Goal: Information Seeking & Learning: Compare options

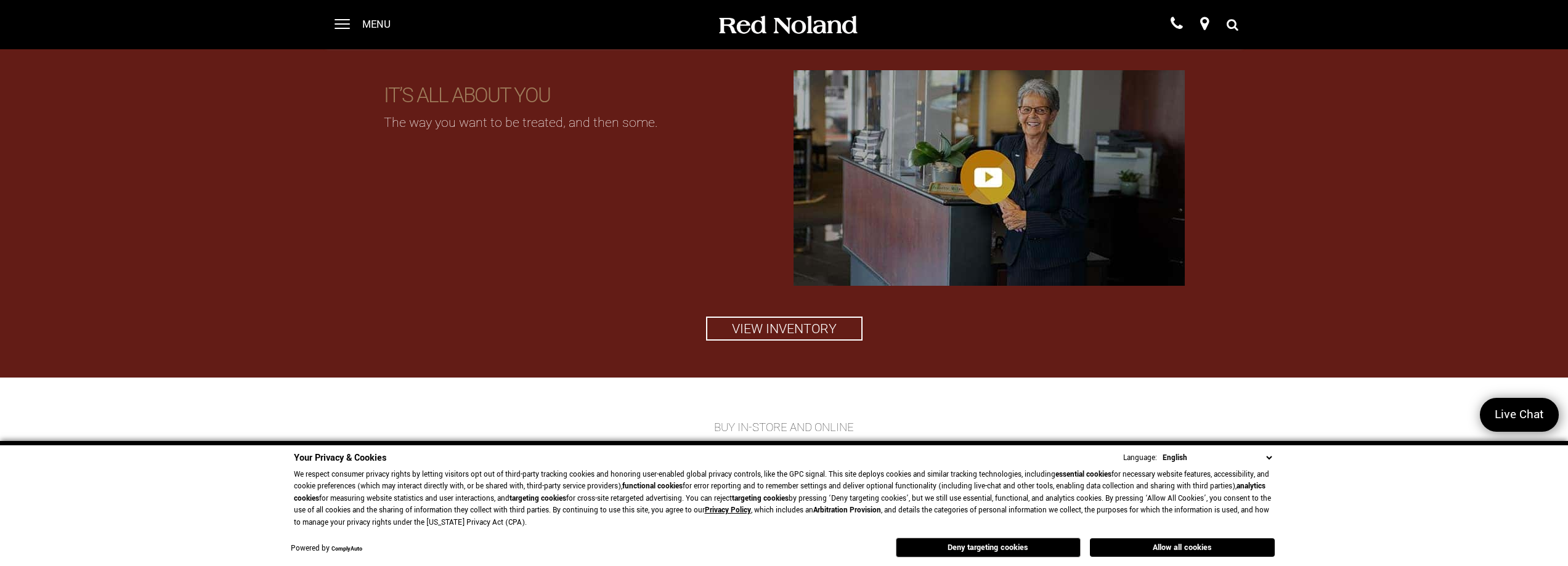
scroll to position [1642, 0]
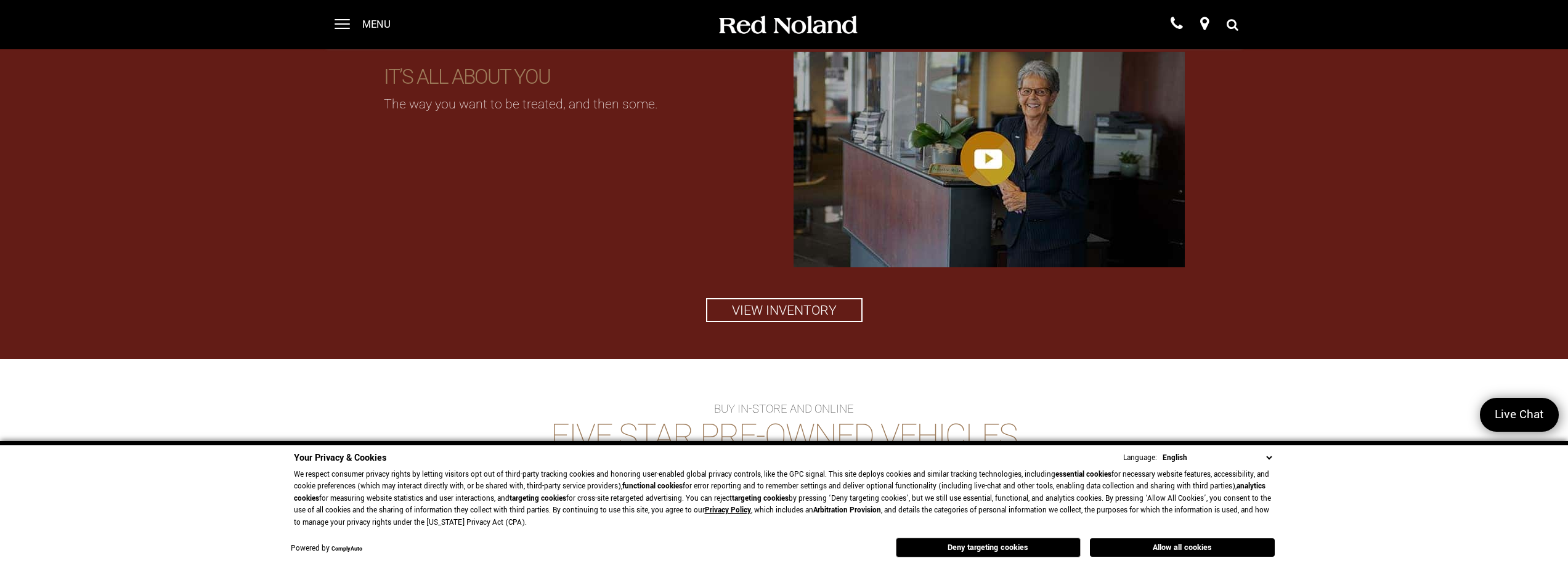
click at [352, 24] on div "Menu" at bounding box center [366, 25] width 90 height 49
click at [337, 23] on span at bounding box center [343, 25] width 16 height 49
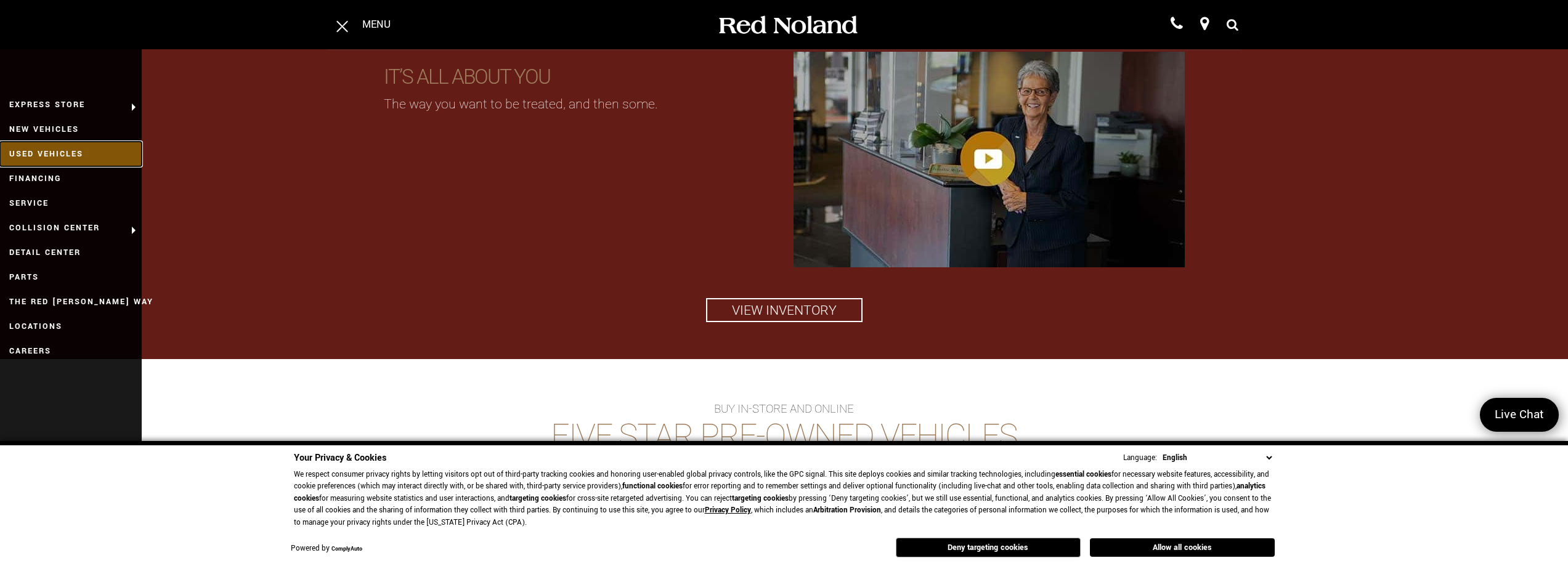
click at [43, 150] on link "Used Vehicles" at bounding box center [71, 154] width 142 height 25
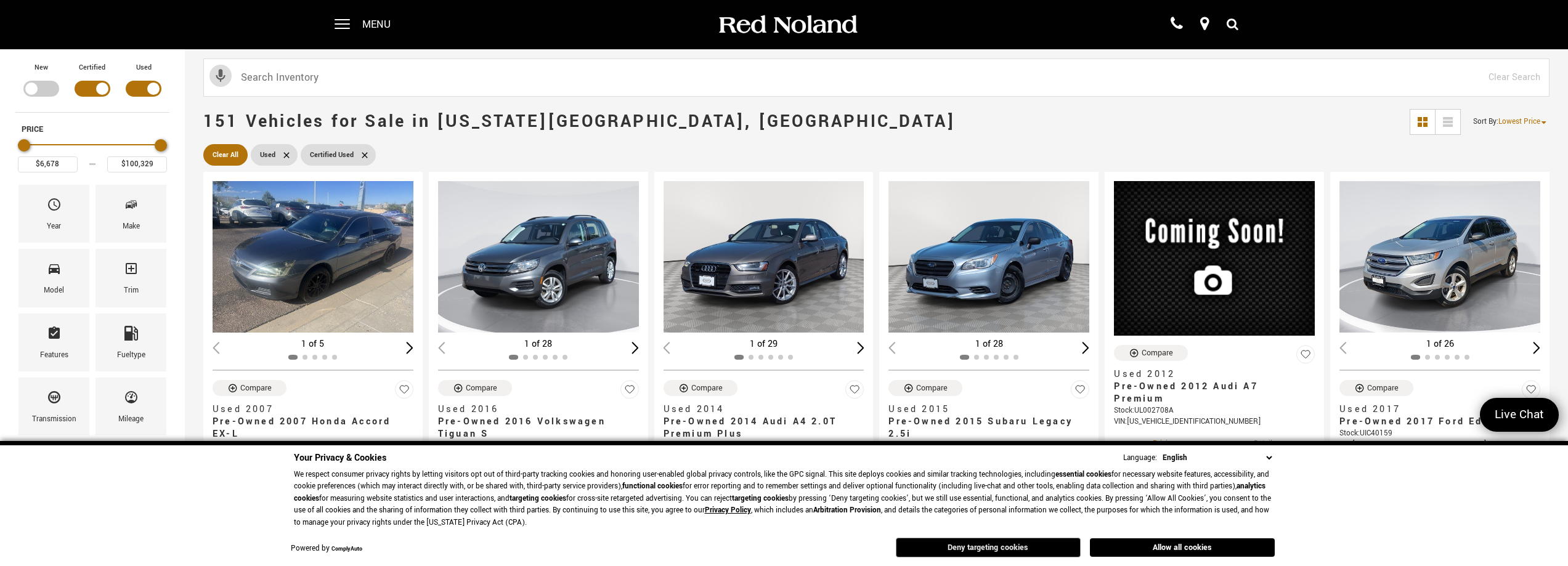
click at [1008, 543] on button "Deny targeting cookies" at bounding box center [988, 547] width 185 height 20
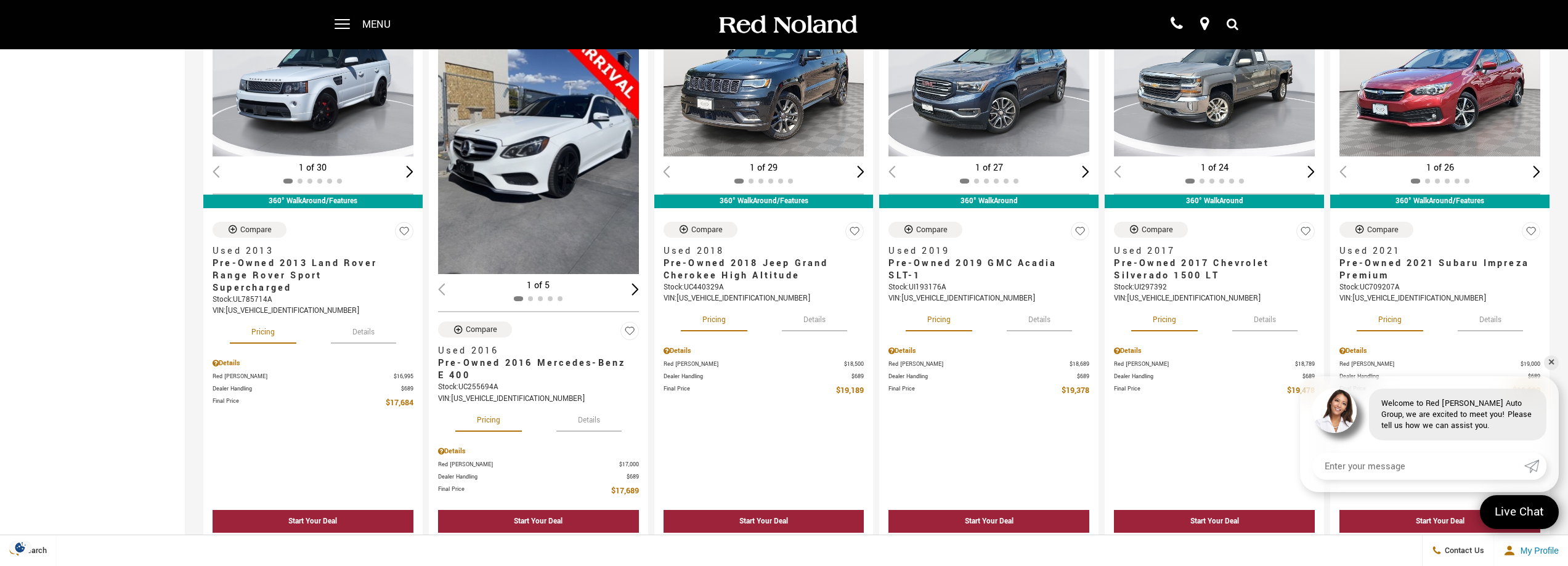
scroll to position [821, 0]
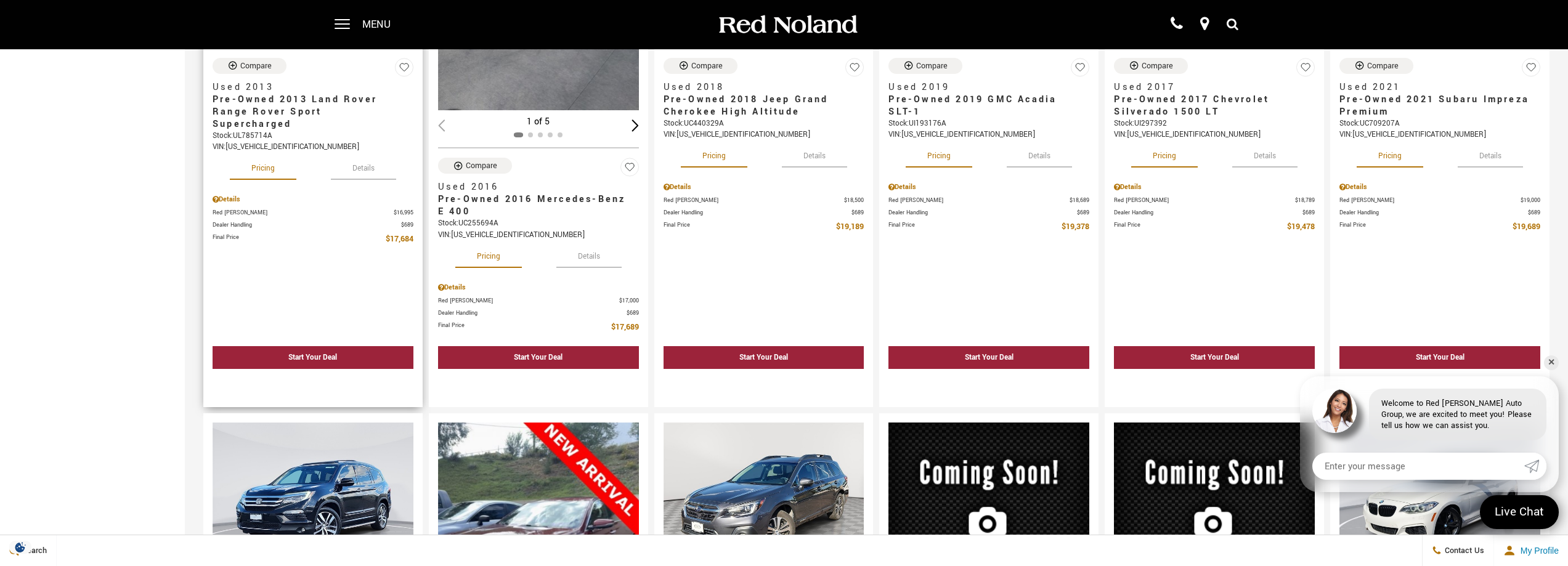
click at [380, 157] on button "Details" at bounding box center [363, 166] width 65 height 28
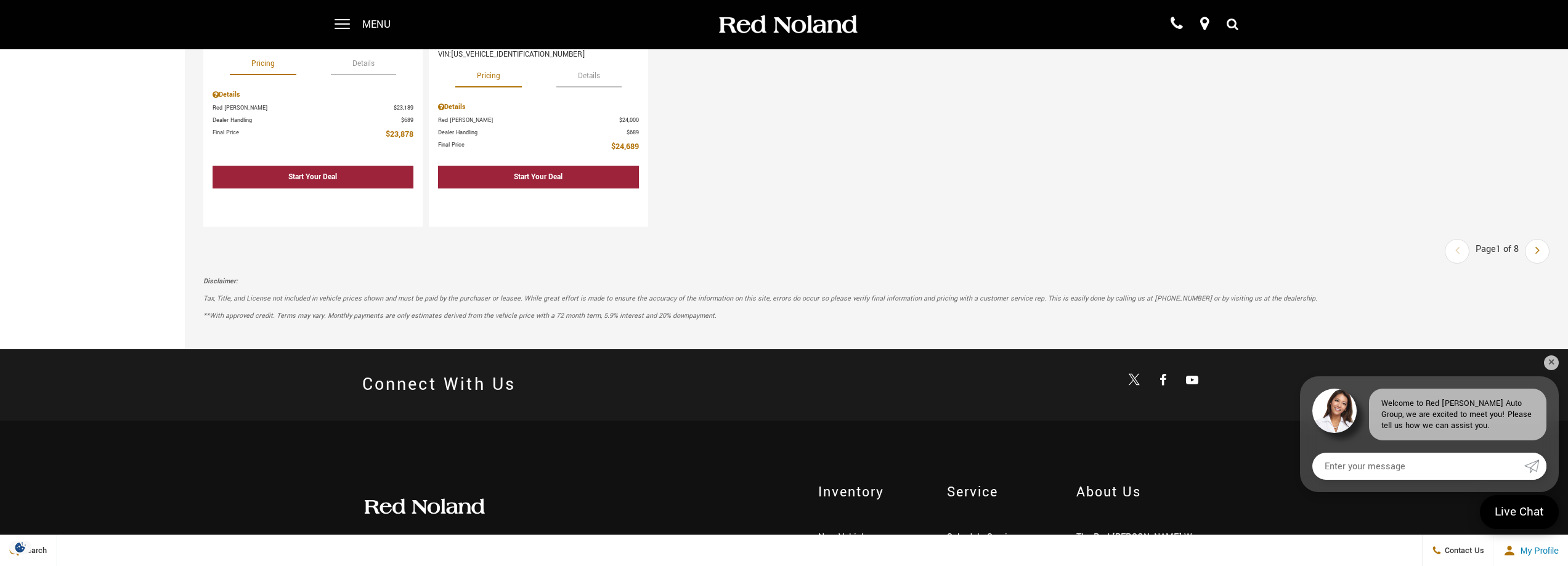
scroll to position [2089, 0]
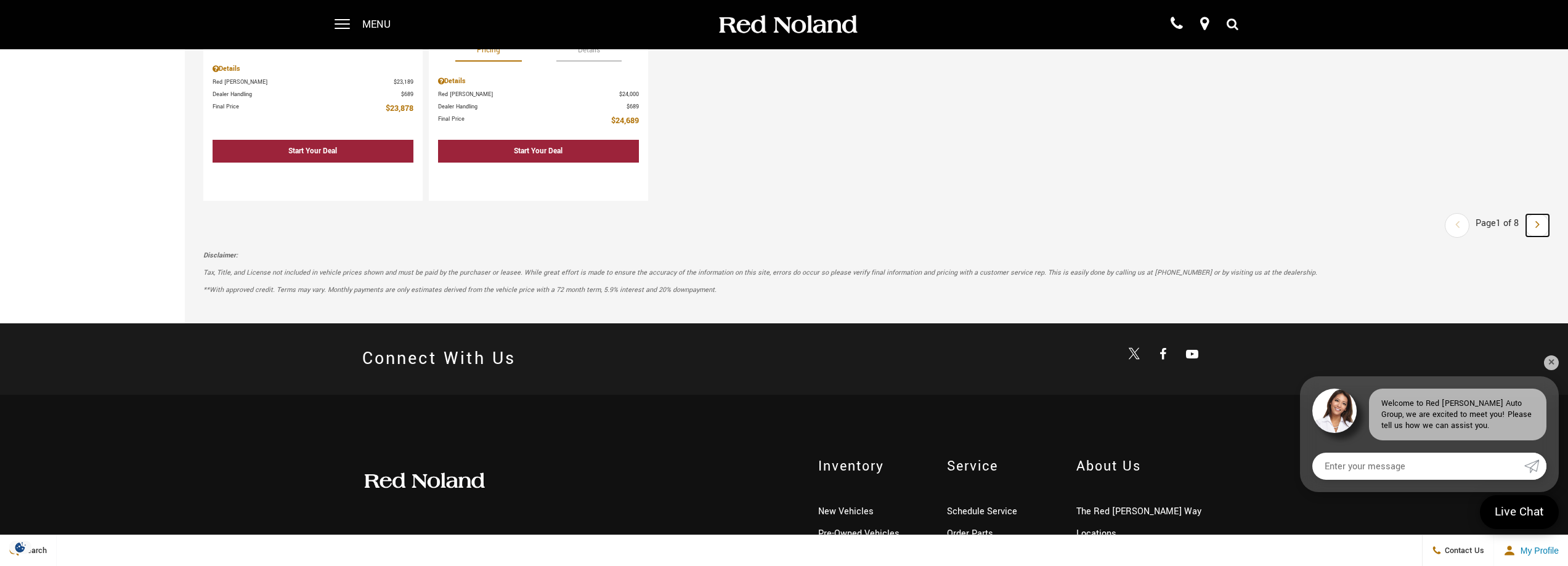
click at [1548, 217] on link "Next" at bounding box center [1536, 225] width 23 height 23
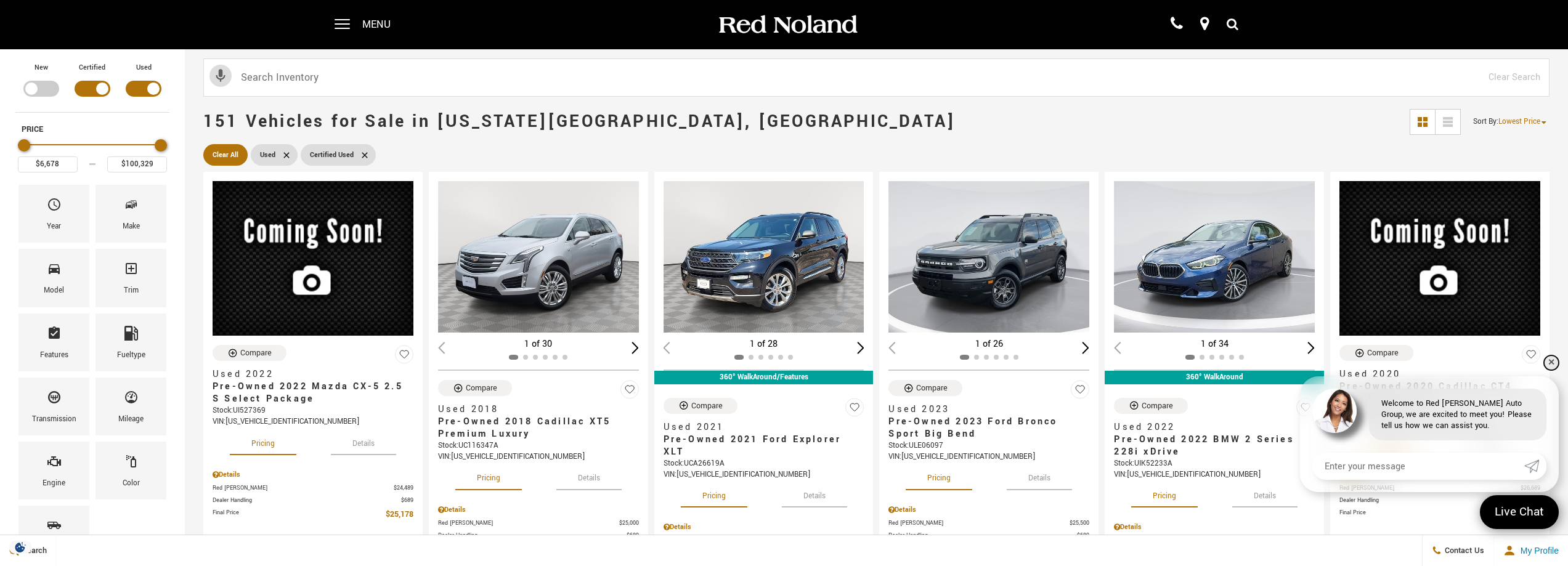
click at [1548, 359] on link "✕" at bounding box center [1550, 362] width 15 height 15
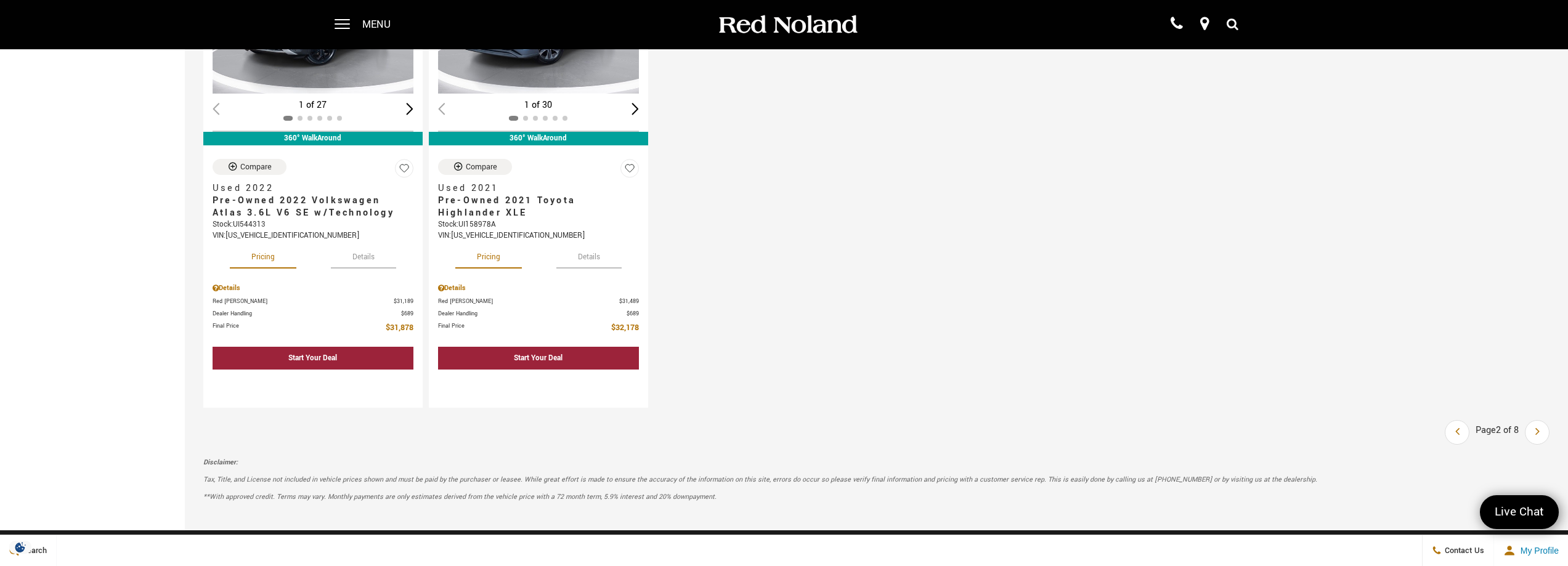
scroll to position [1806, 0]
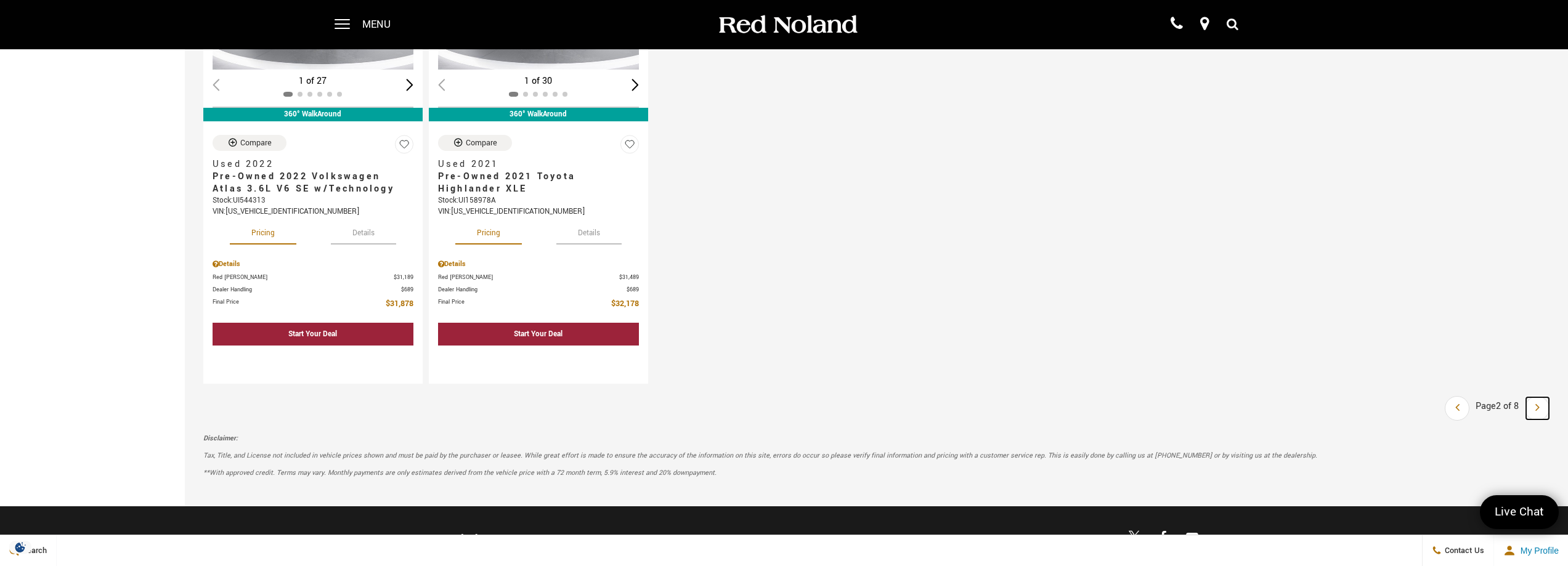
click at [1540, 401] on link "Next" at bounding box center [1536, 408] width 23 height 23
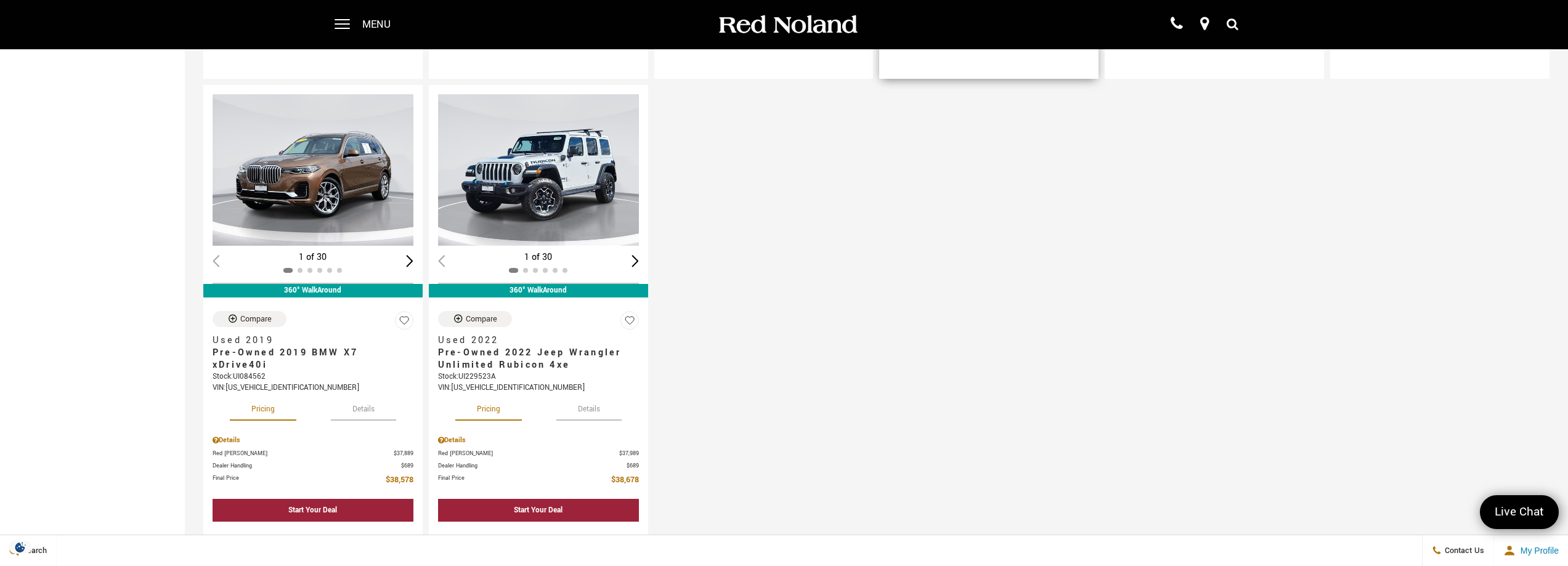
scroll to position [1971, 0]
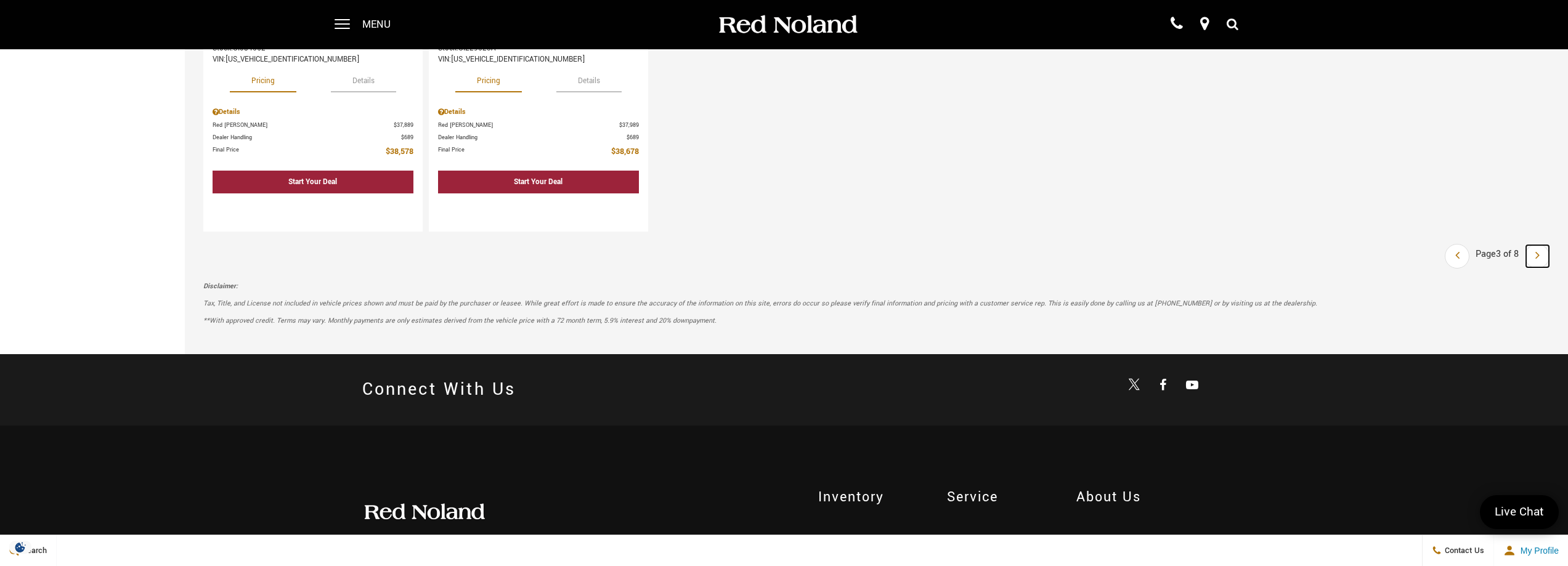
click at [1539, 256] on icon "next page" at bounding box center [1537, 255] width 4 height 20
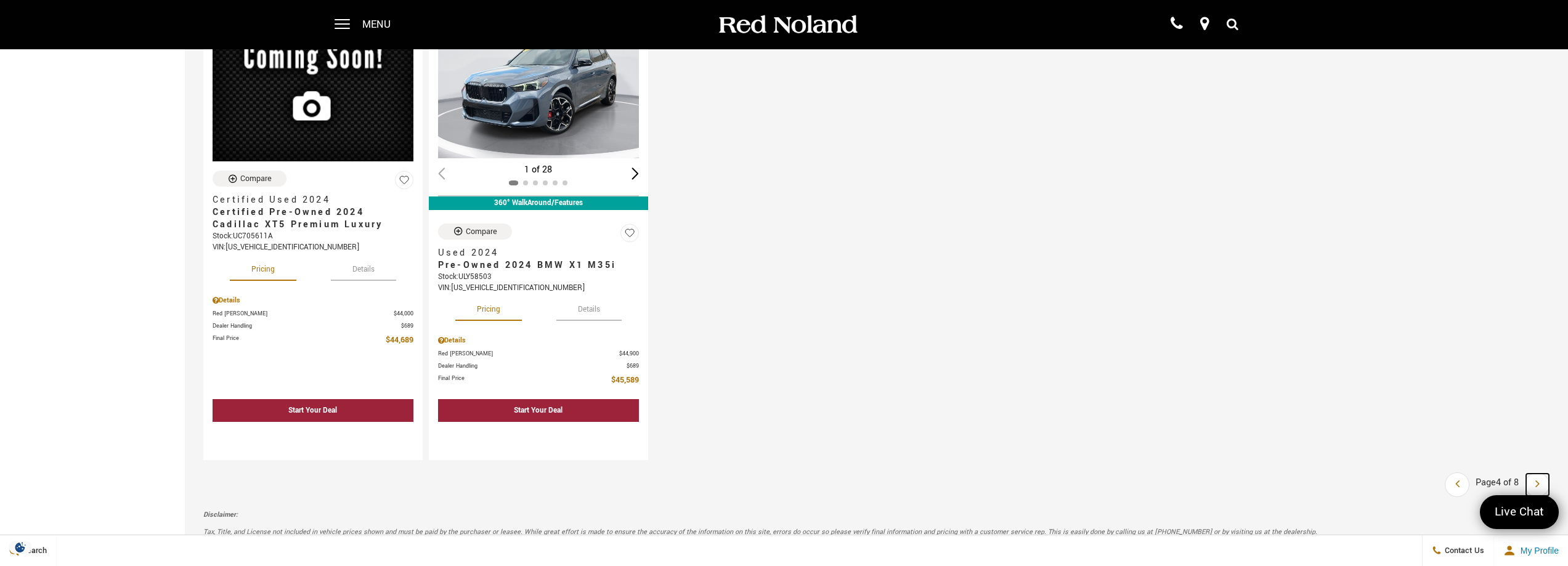
scroll to position [1806, 0]
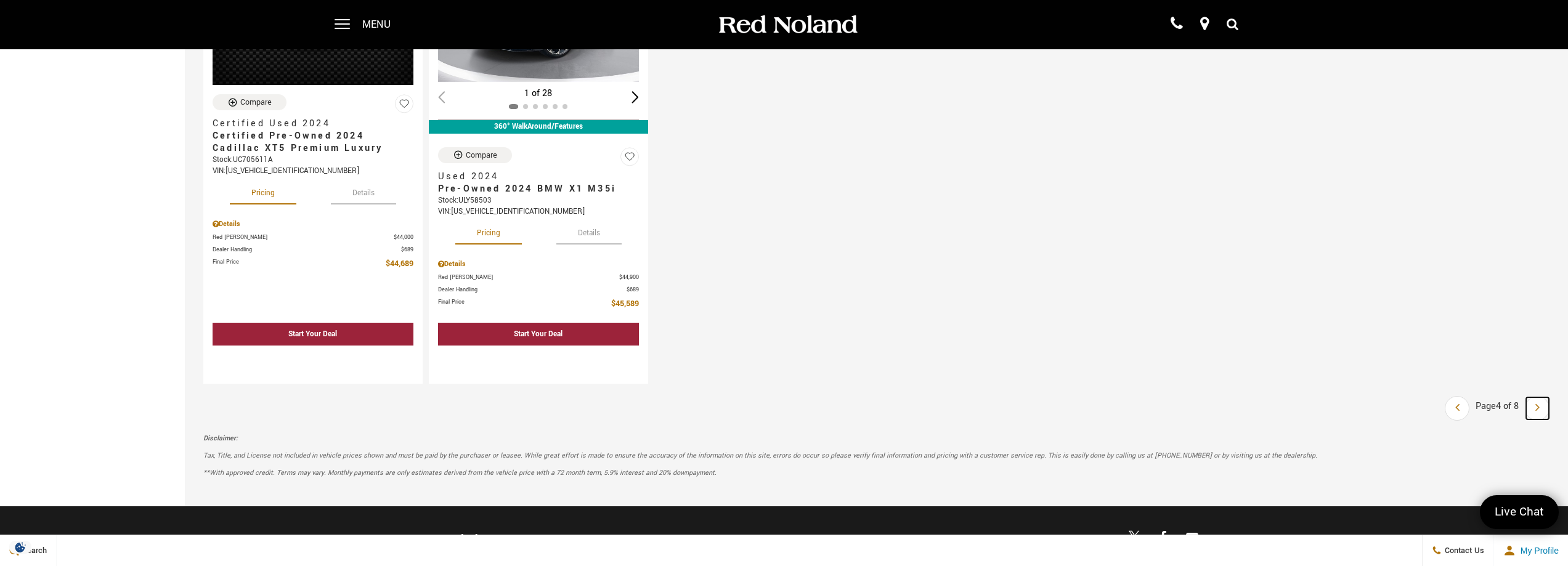
click at [1539, 409] on icon "next page" at bounding box center [1537, 407] width 4 height 20
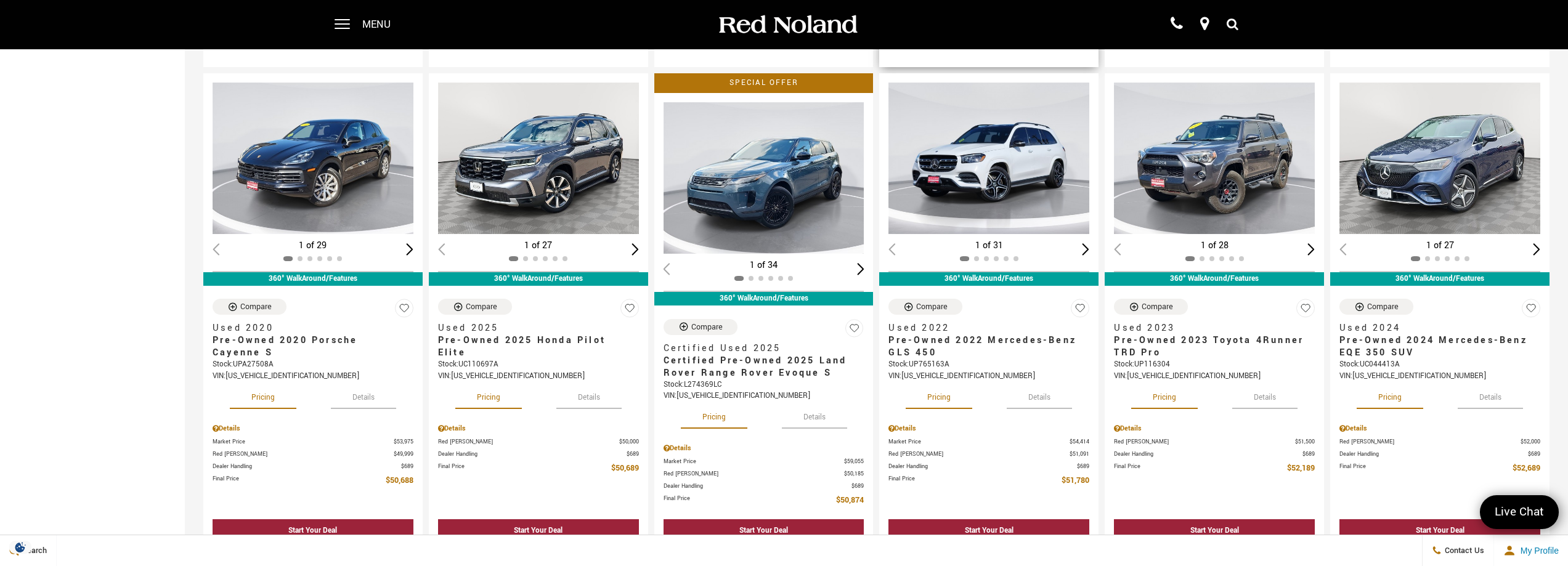
scroll to position [1150, 0]
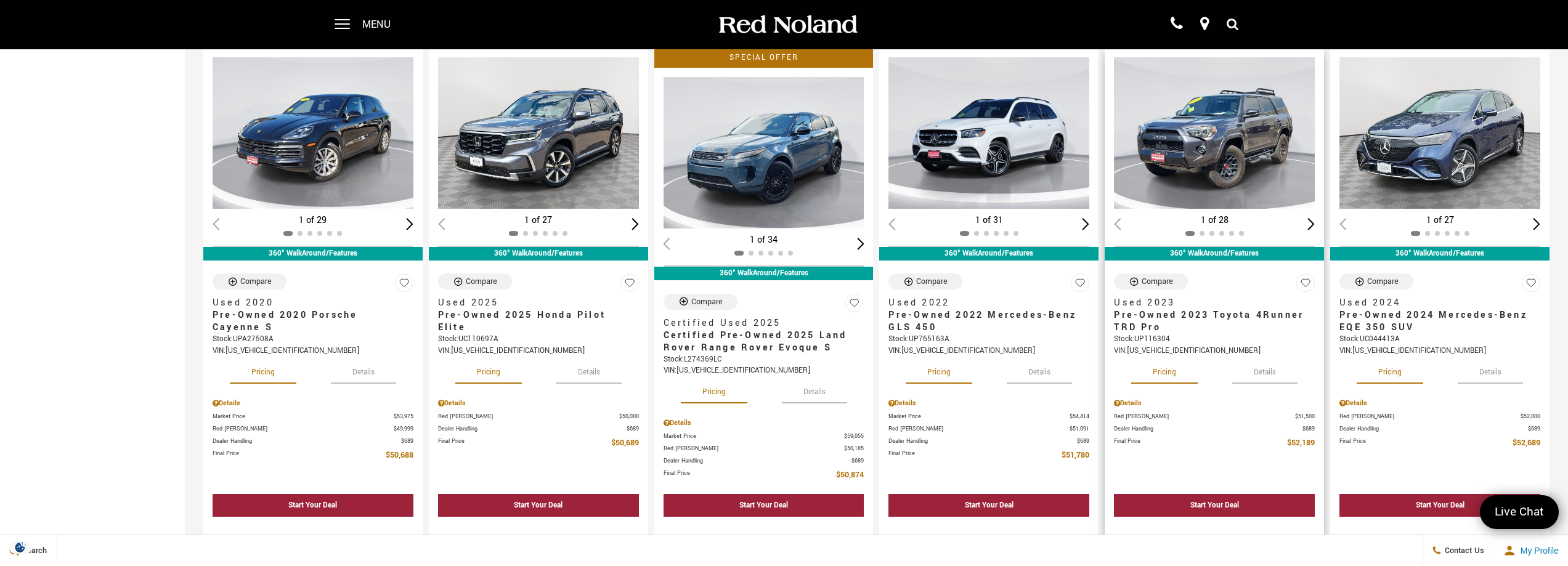
click at [1273, 368] on button "Details" at bounding box center [1265, 370] width 65 height 28
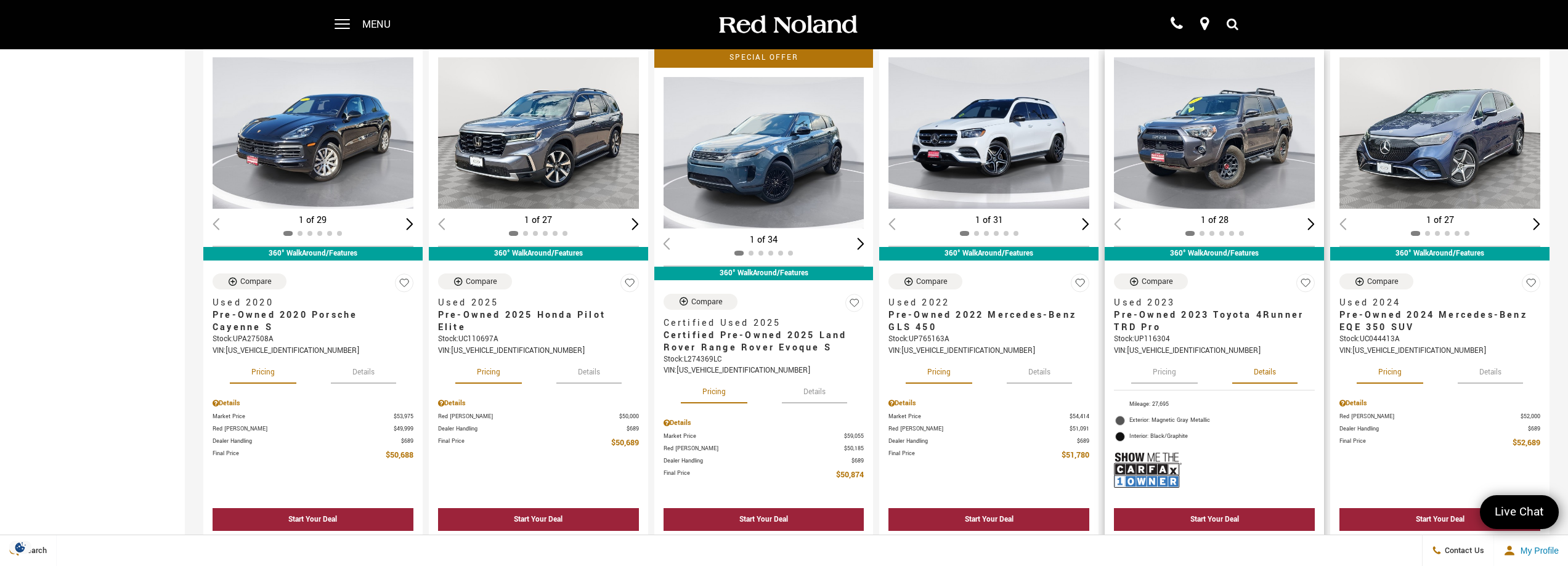
click at [1177, 370] on button "Pricing" at bounding box center [1164, 370] width 67 height 28
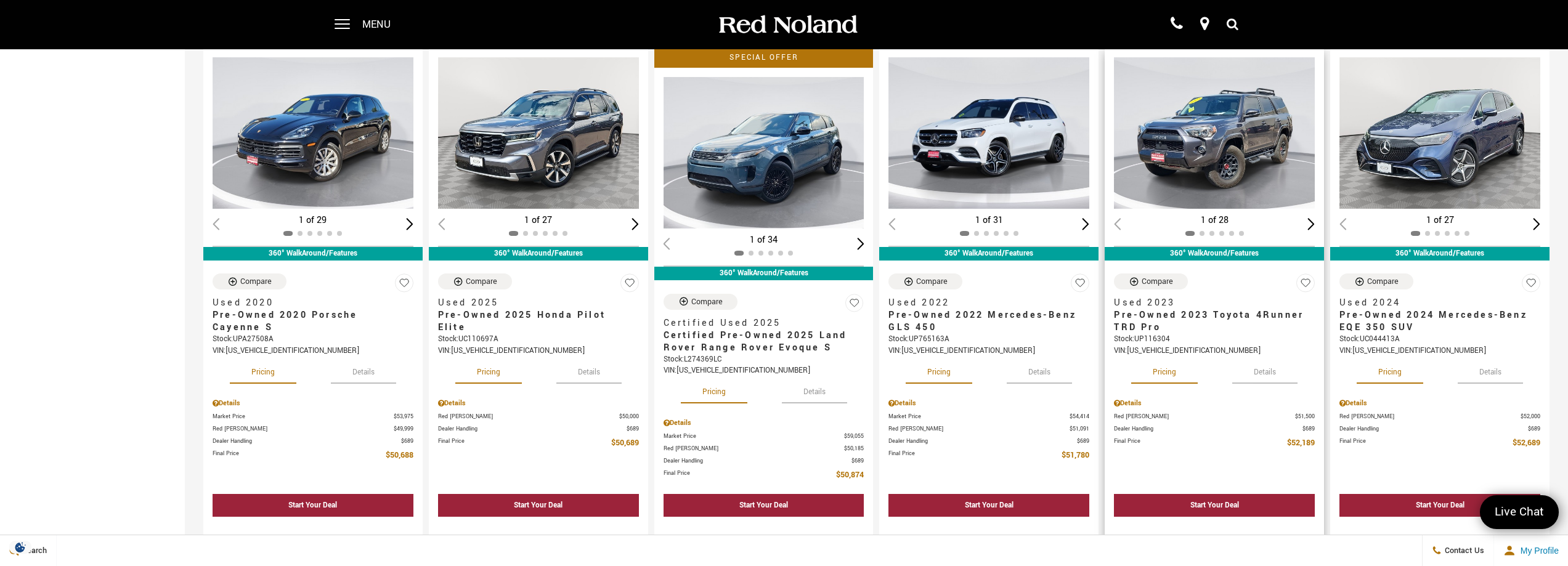
scroll to position [985, 0]
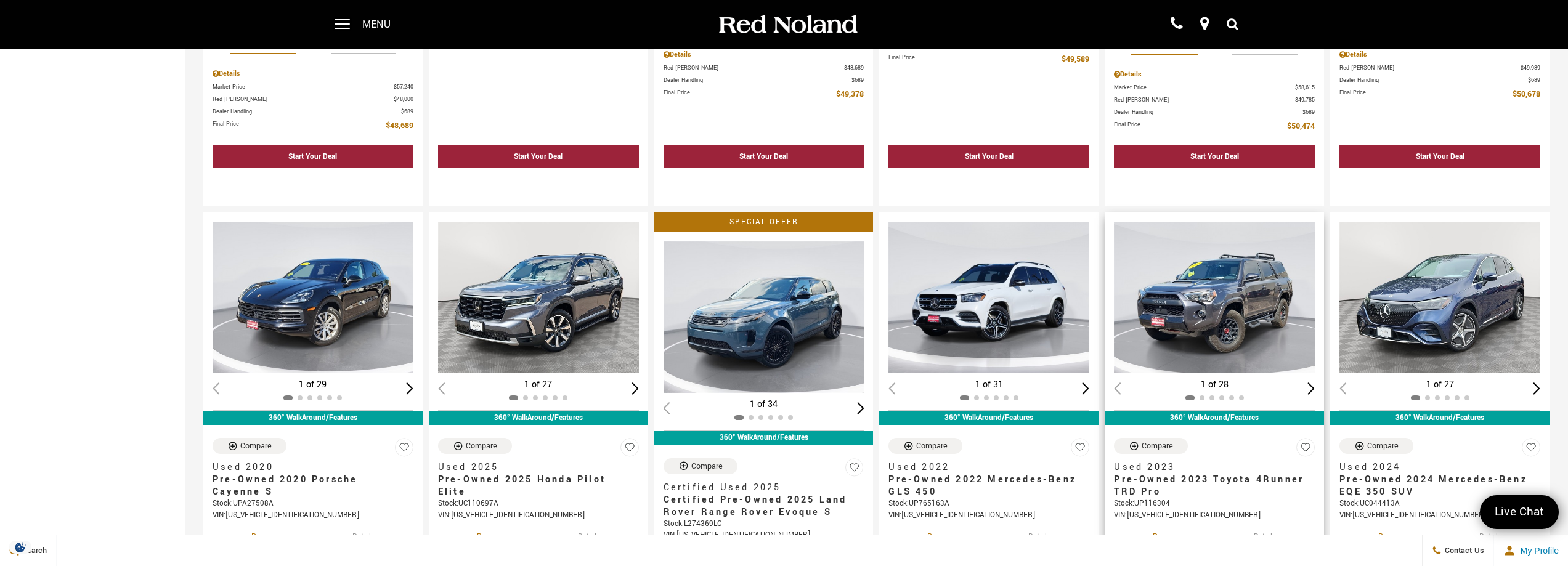
click at [1315, 386] on div "Next slide" at bounding box center [1311, 388] width 8 height 12
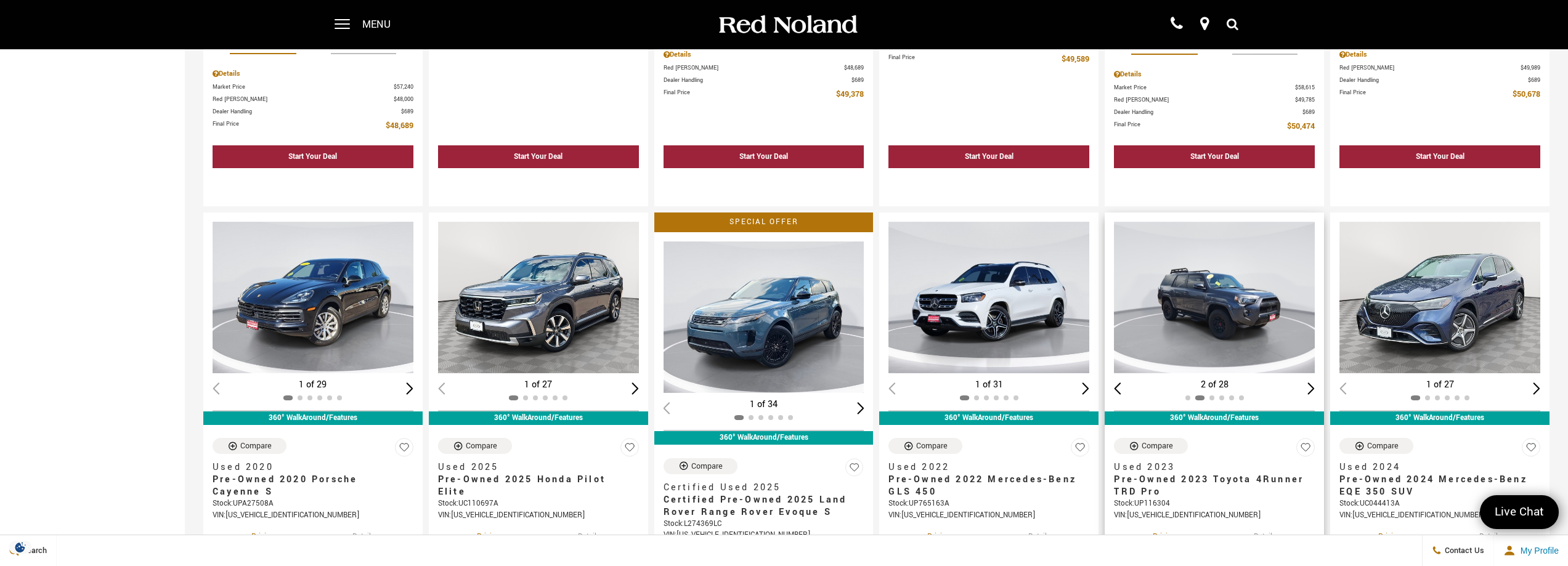
click at [1315, 386] on div "Next slide" at bounding box center [1311, 388] width 8 height 12
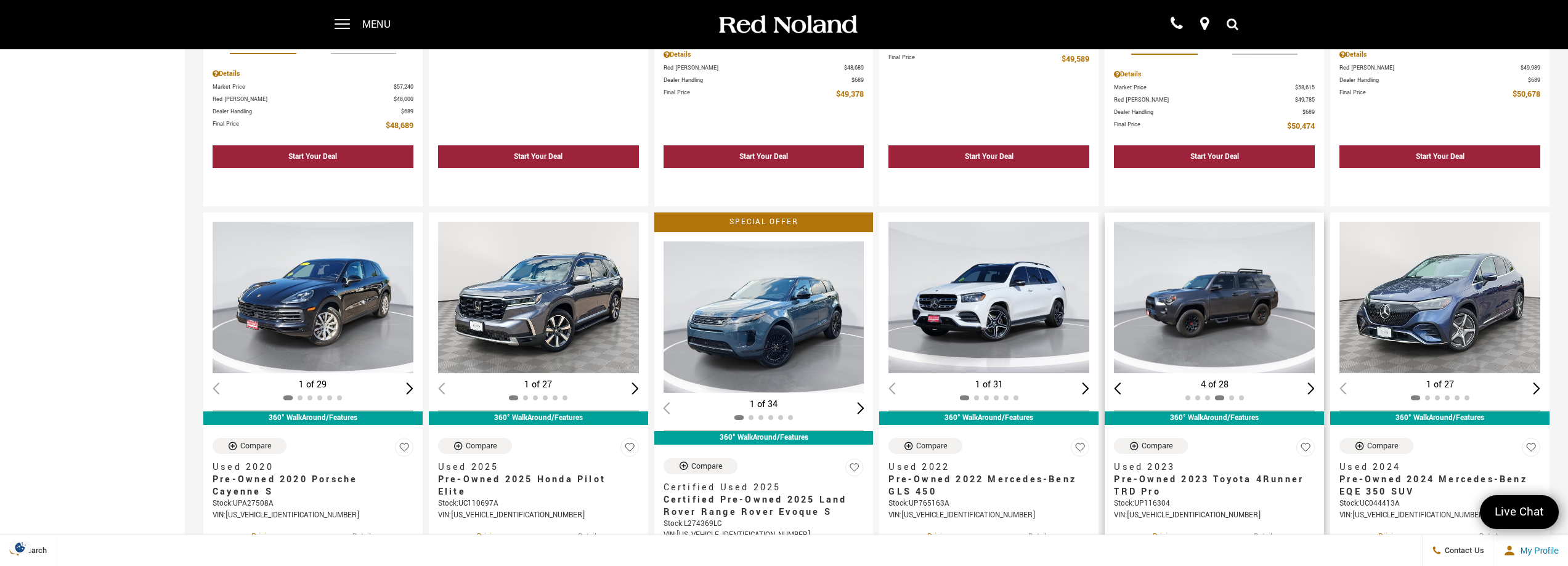
click at [1315, 386] on div "Next slide" at bounding box center [1311, 388] width 8 height 12
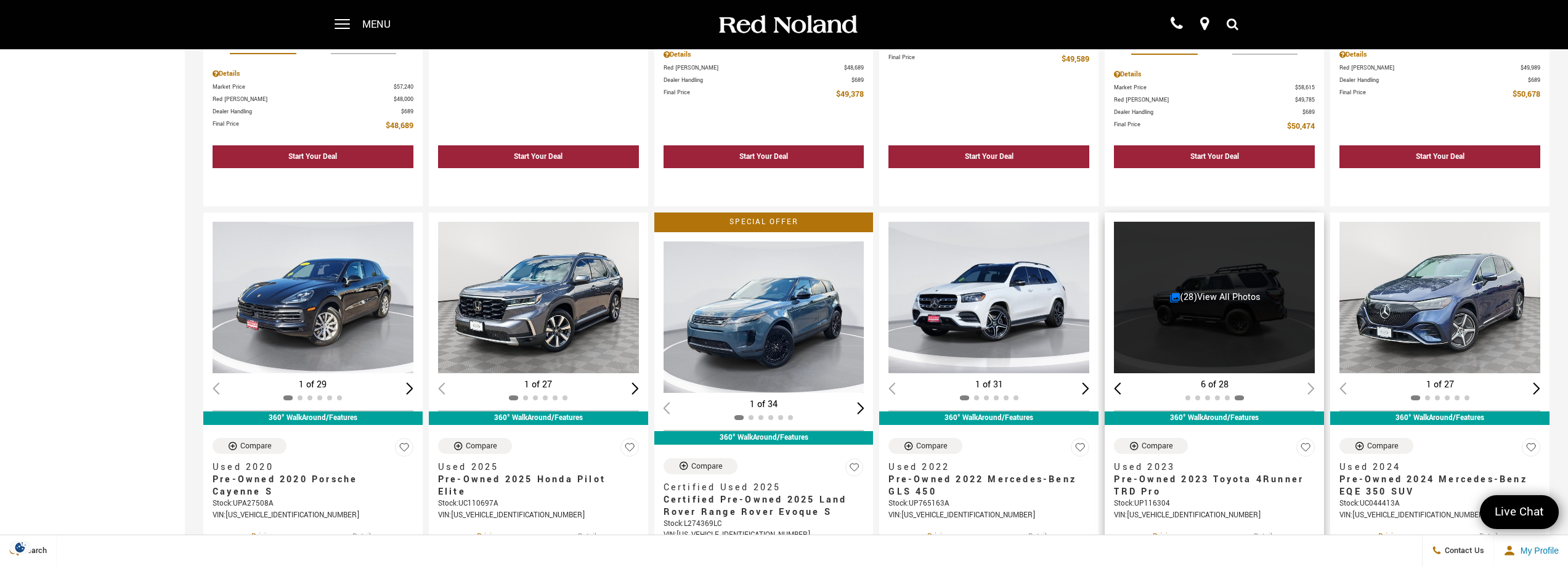
click at [1315, 386] on div "6 of 28" at bounding box center [1214, 385] width 201 height 14
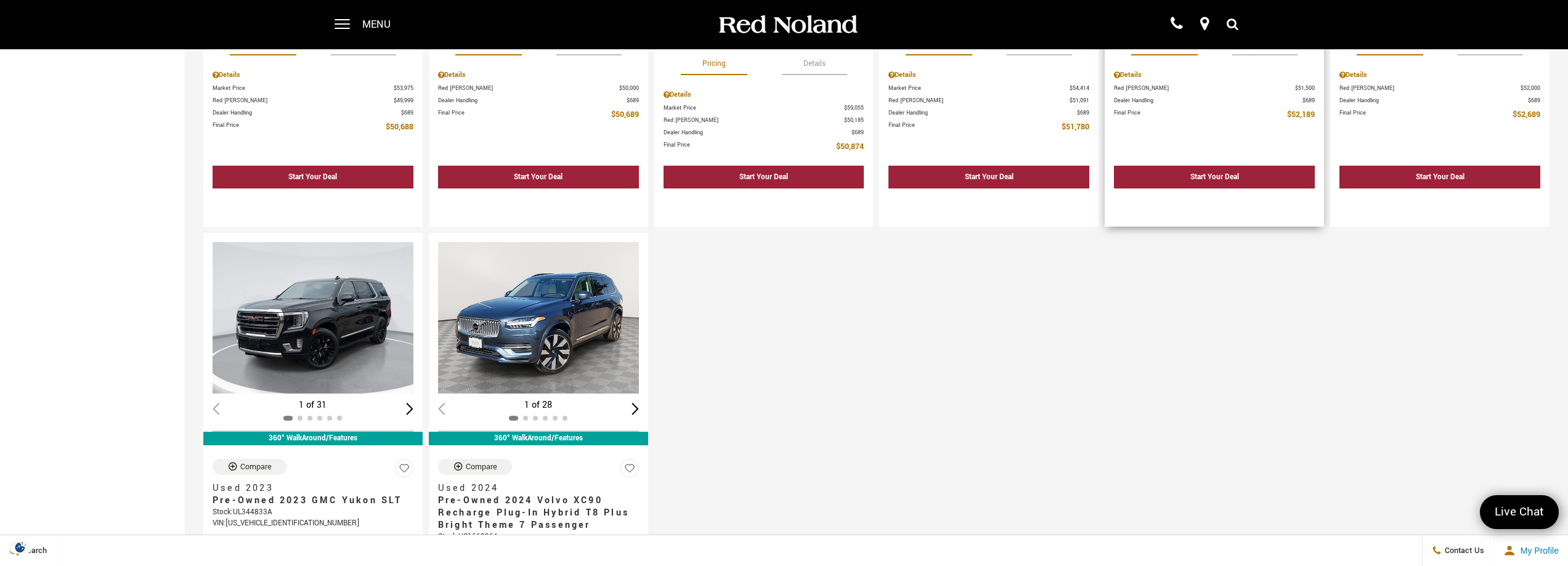
scroll to position [1806, 0]
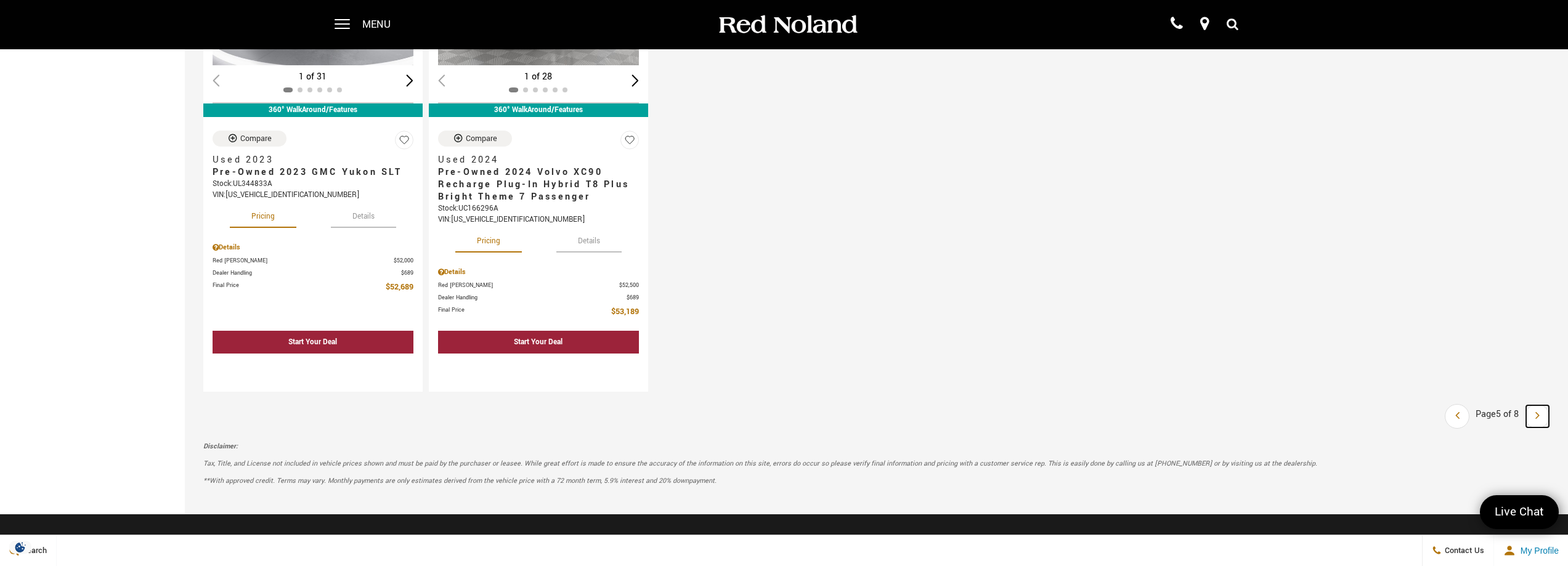
click at [1548, 417] on link "Next" at bounding box center [1536, 416] width 23 height 23
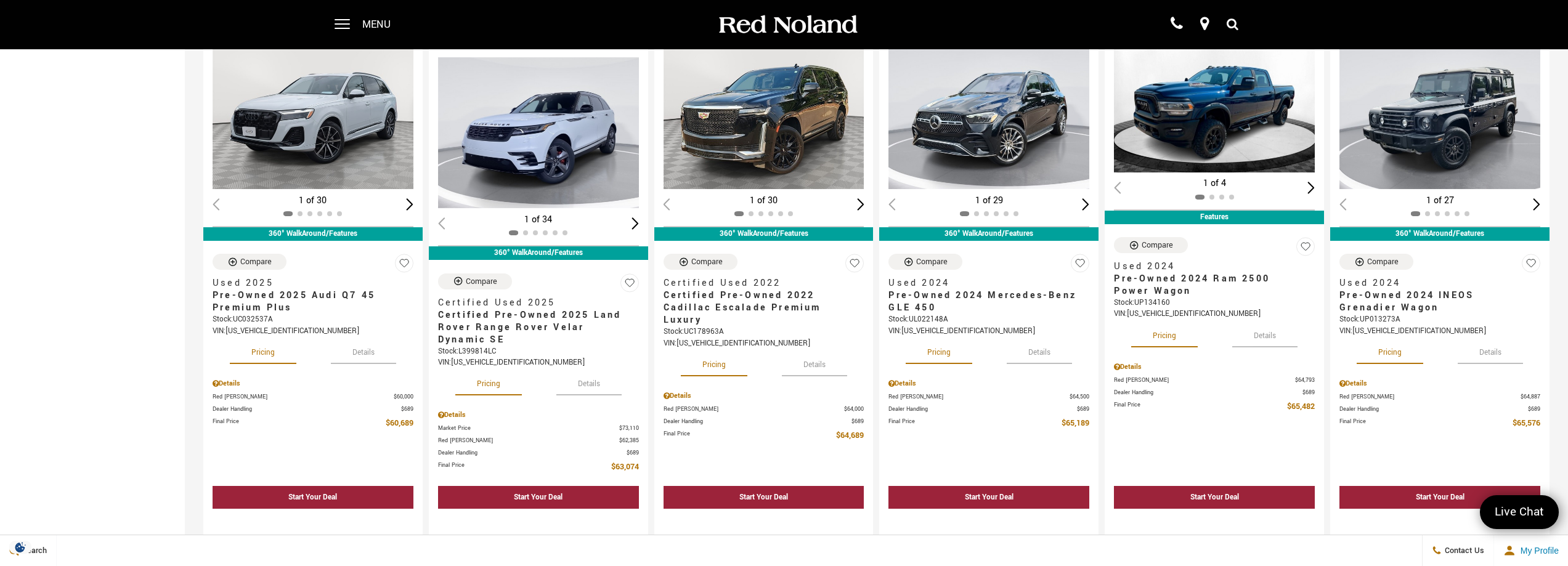
scroll to position [985, 0]
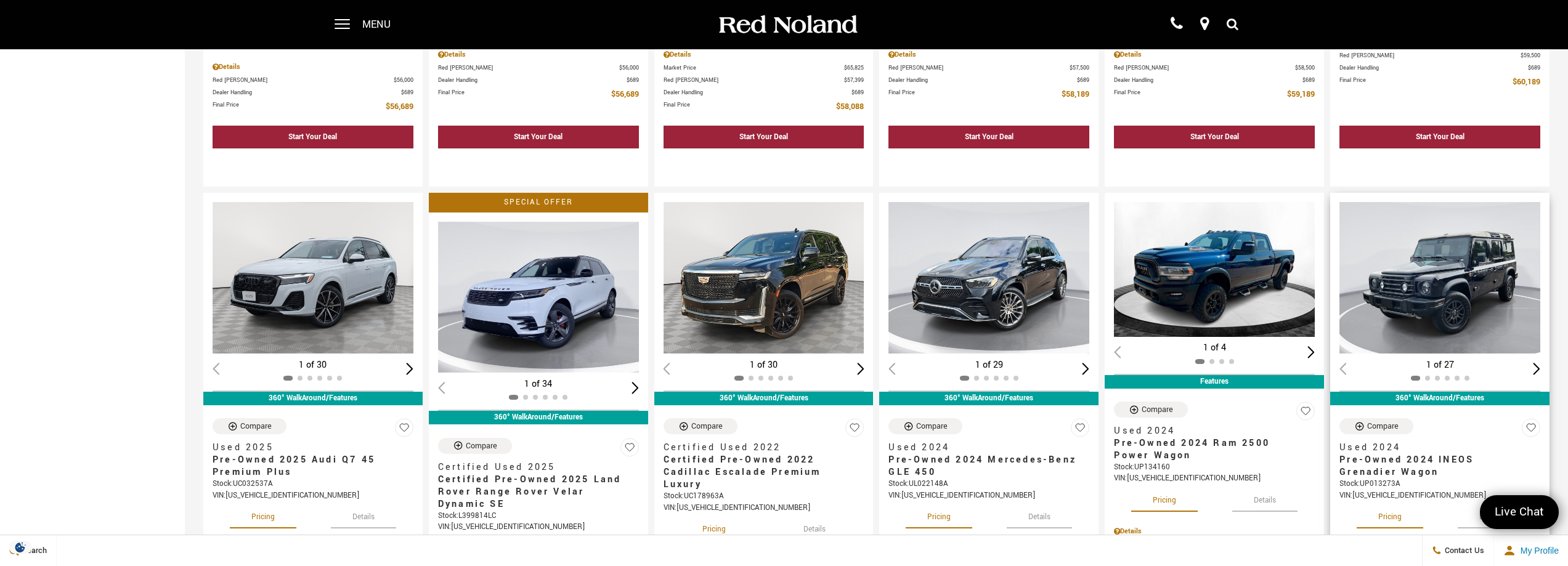
click at [1540, 369] on div "Next slide" at bounding box center [1536, 368] width 8 height 12
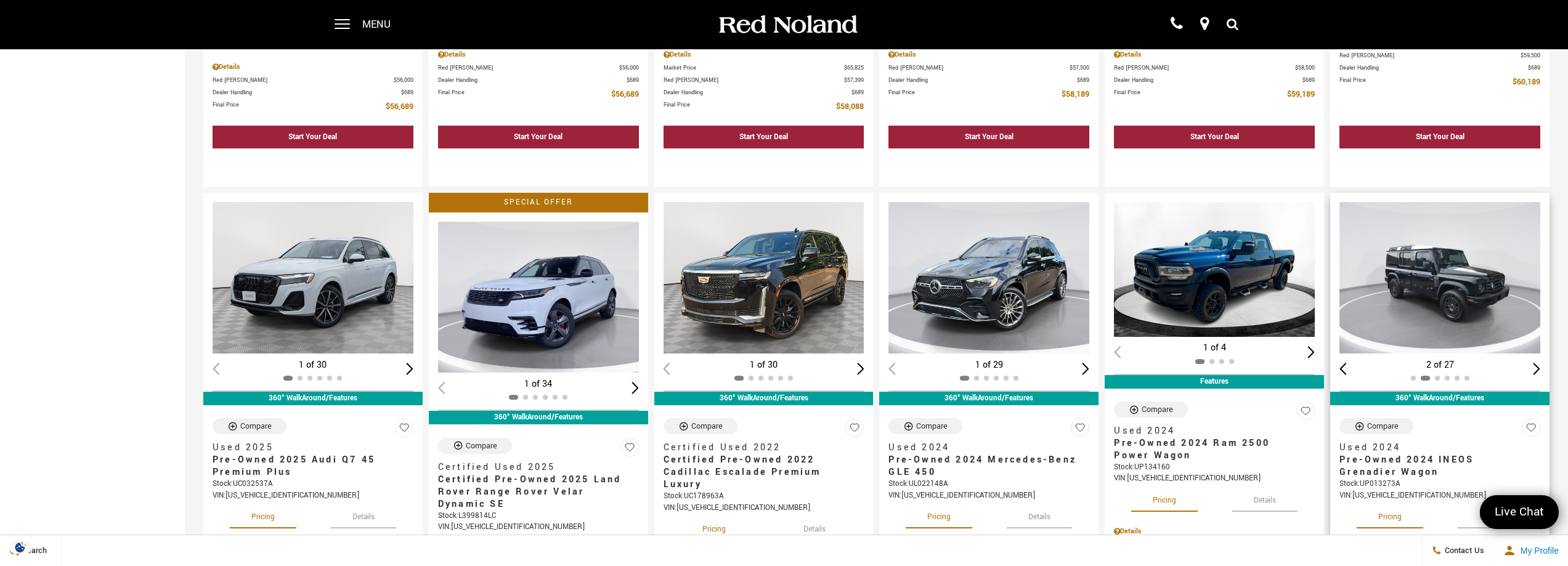
click at [1540, 362] on div "Next slide" at bounding box center [1536, 368] width 8 height 12
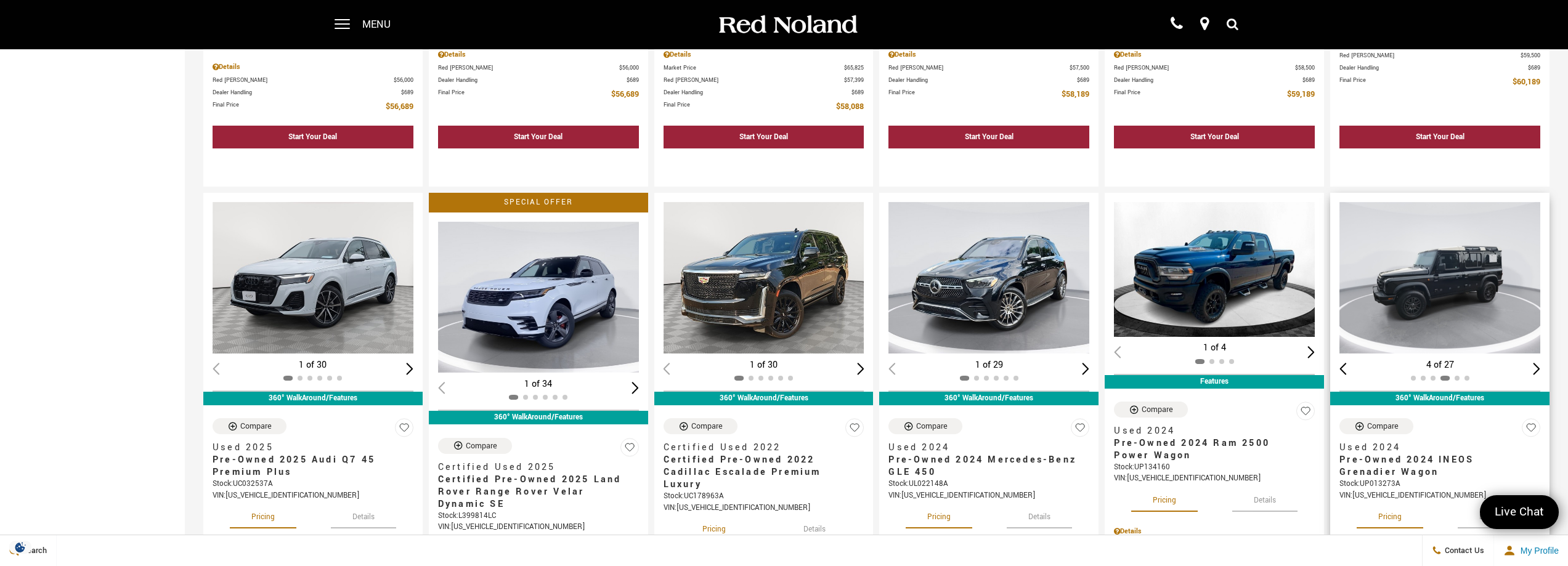
click at [1540, 362] on div "Next slide" at bounding box center [1536, 368] width 8 height 12
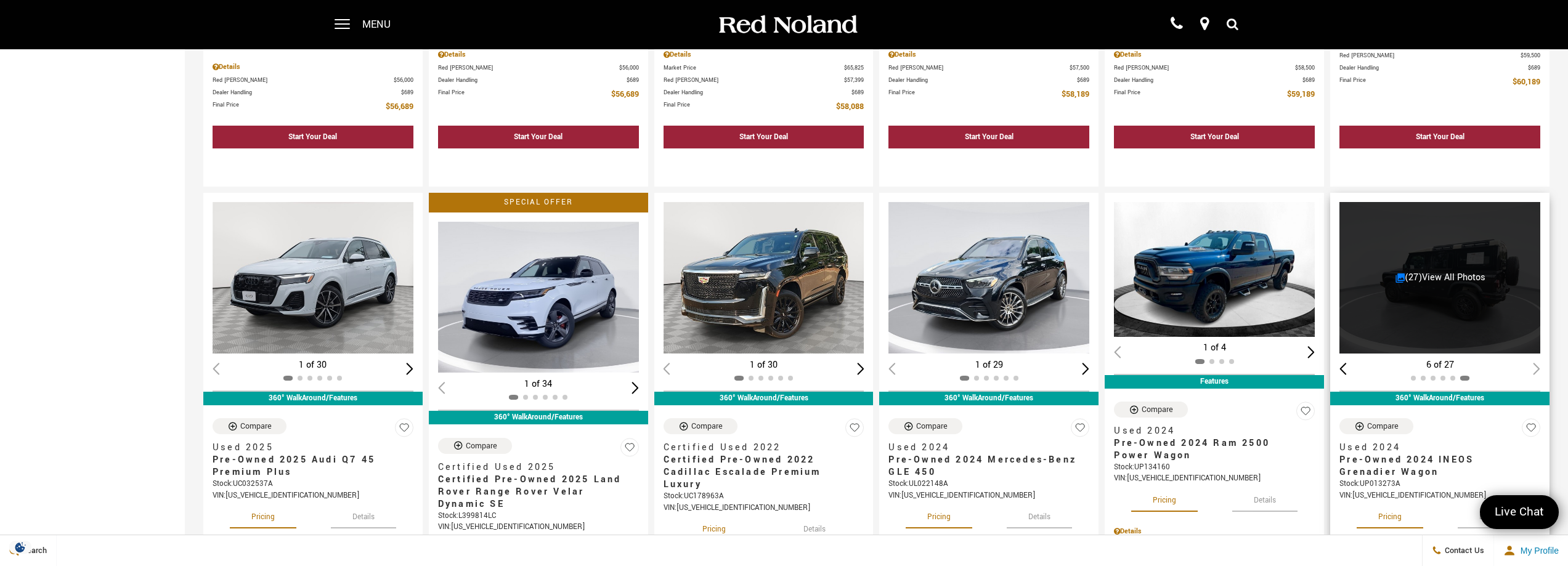
click at [1540, 361] on div "6 of 27" at bounding box center [1440, 365] width 201 height 14
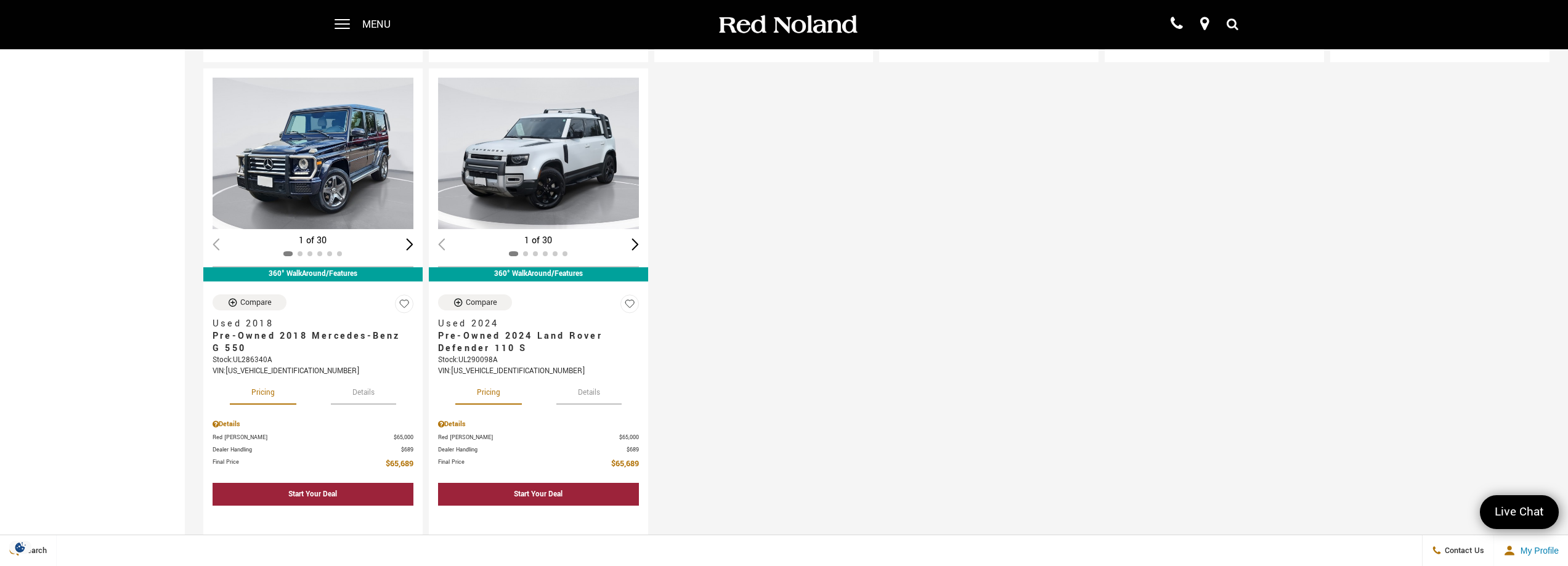
scroll to position [1642, 0]
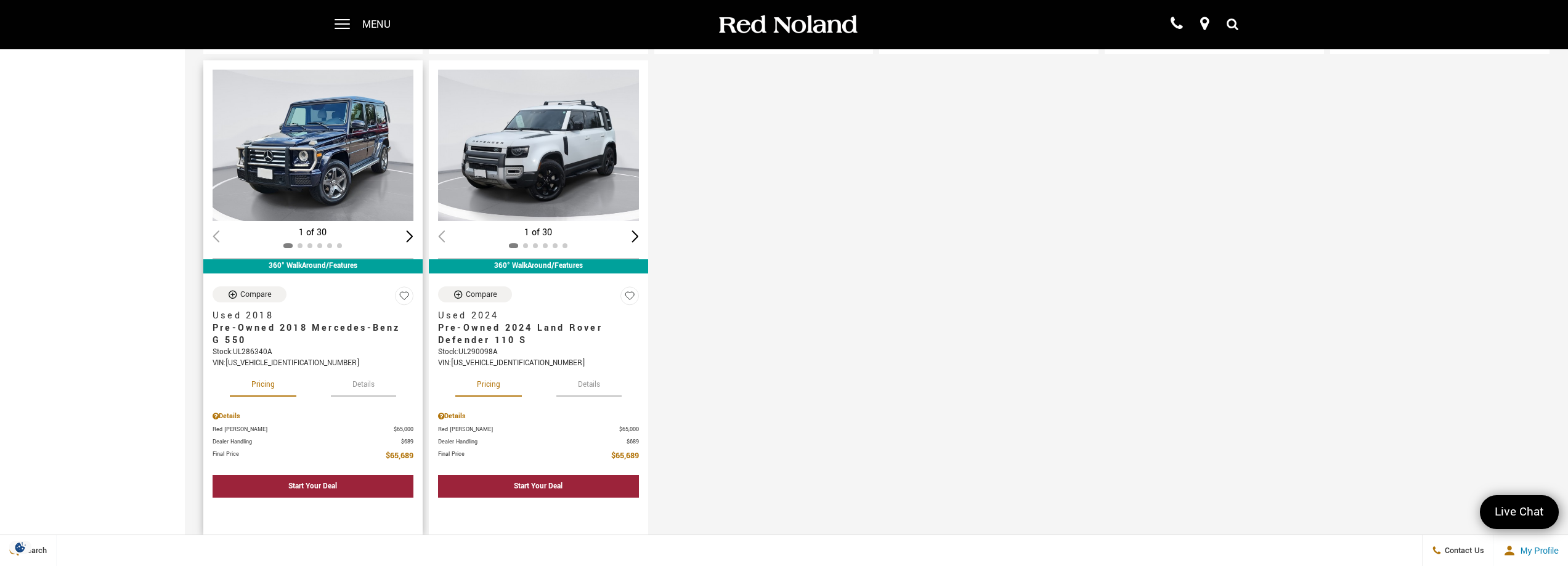
click at [352, 382] on button "Details" at bounding box center [363, 383] width 65 height 28
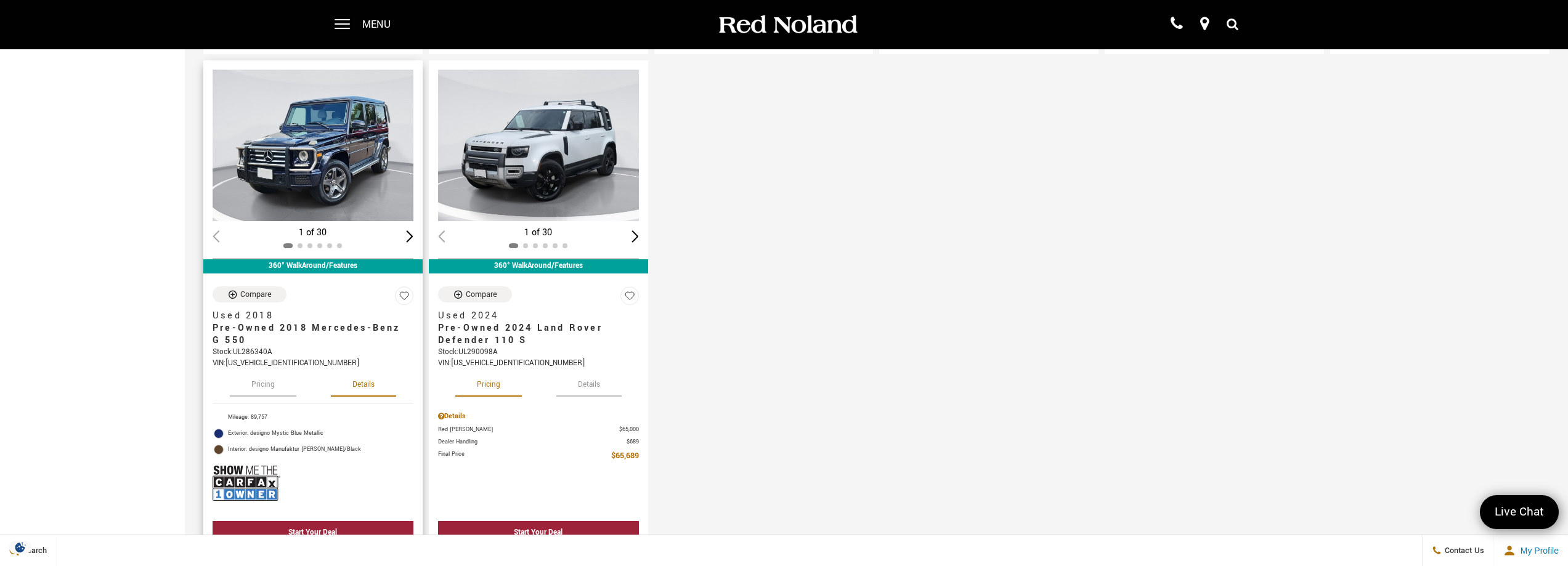
click at [271, 386] on button "Pricing" at bounding box center [263, 383] width 67 height 28
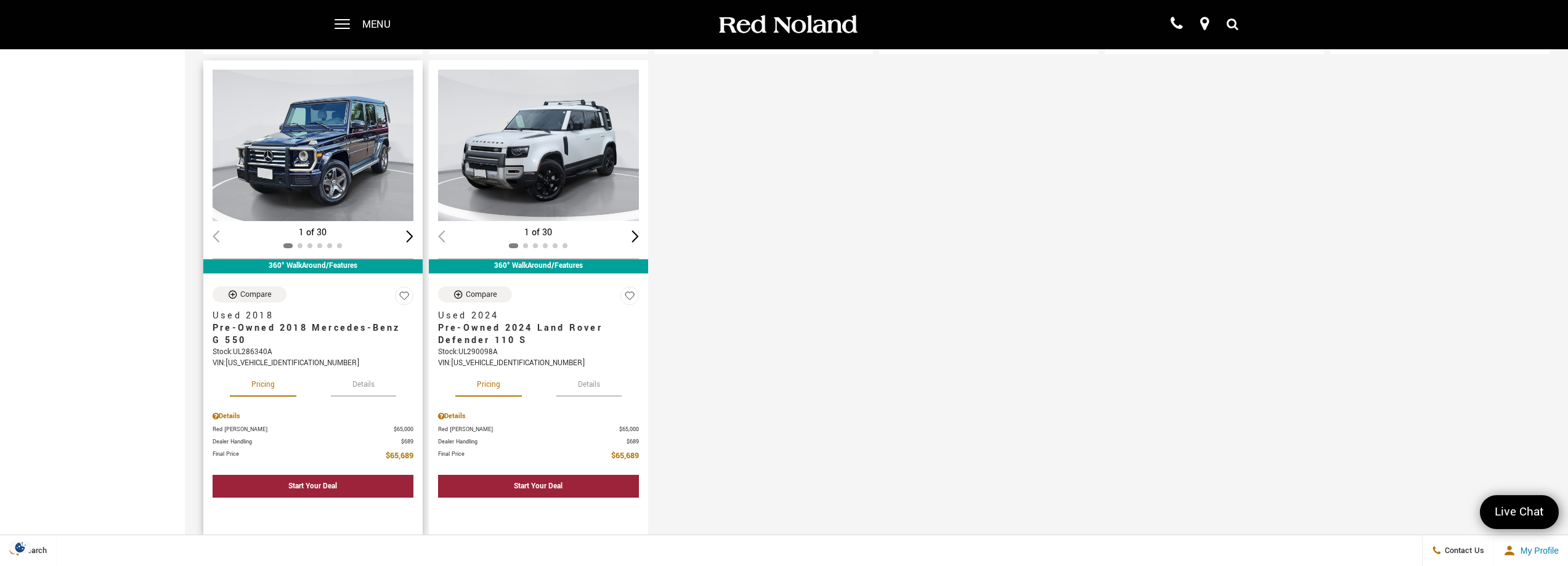
click at [364, 384] on button "Details" at bounding box center [363, 383] width 65 height 28
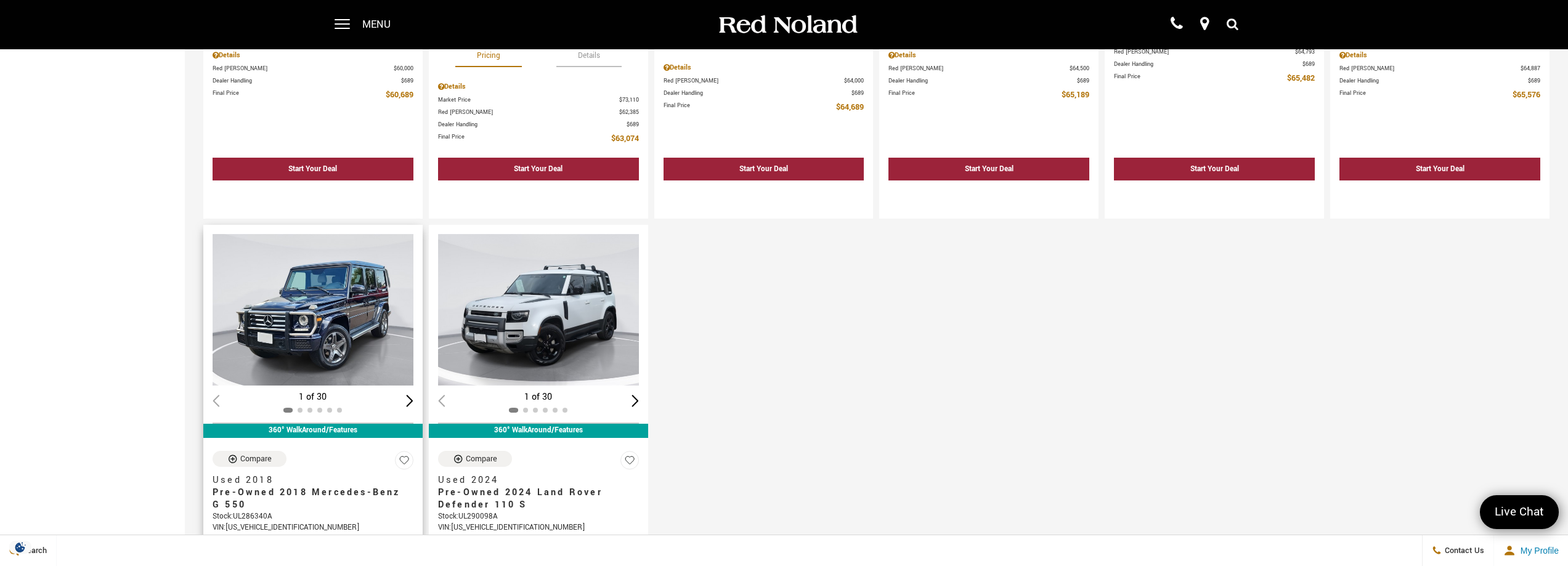
scroll to position [1806, 0]
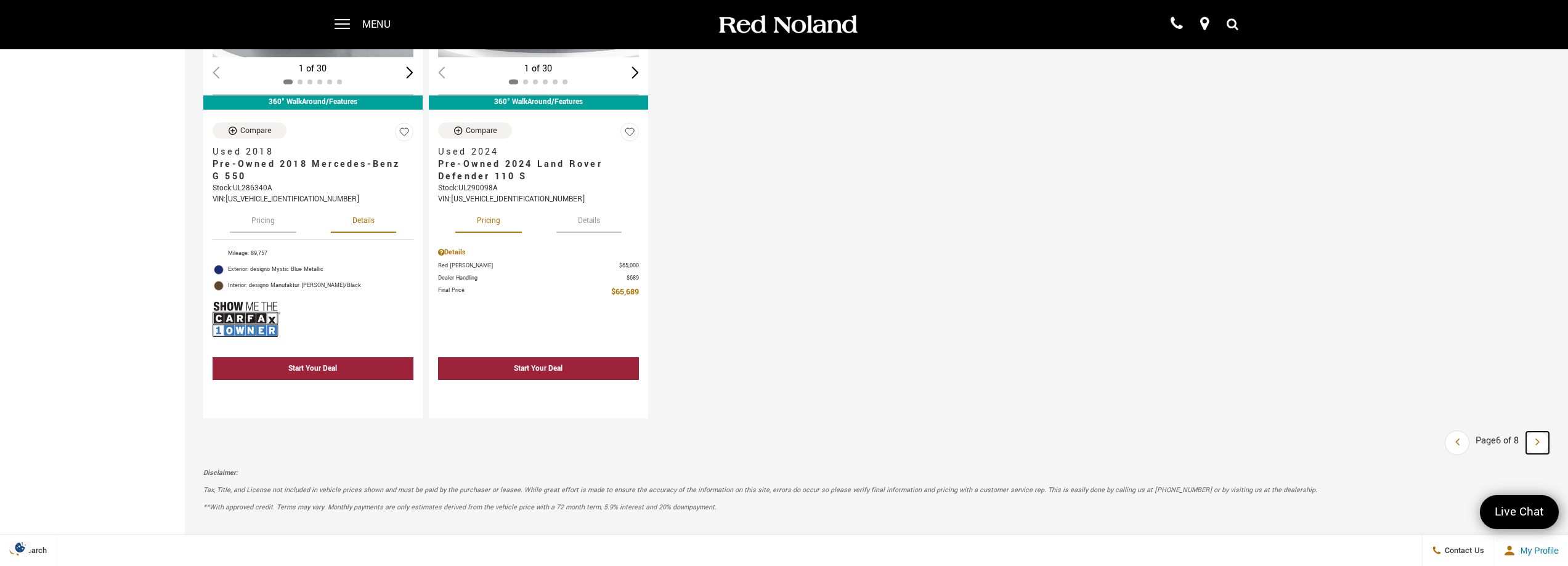
click at [1539, 445] on icon "next page" at bounding box center [1537, 441] width 4 height 20
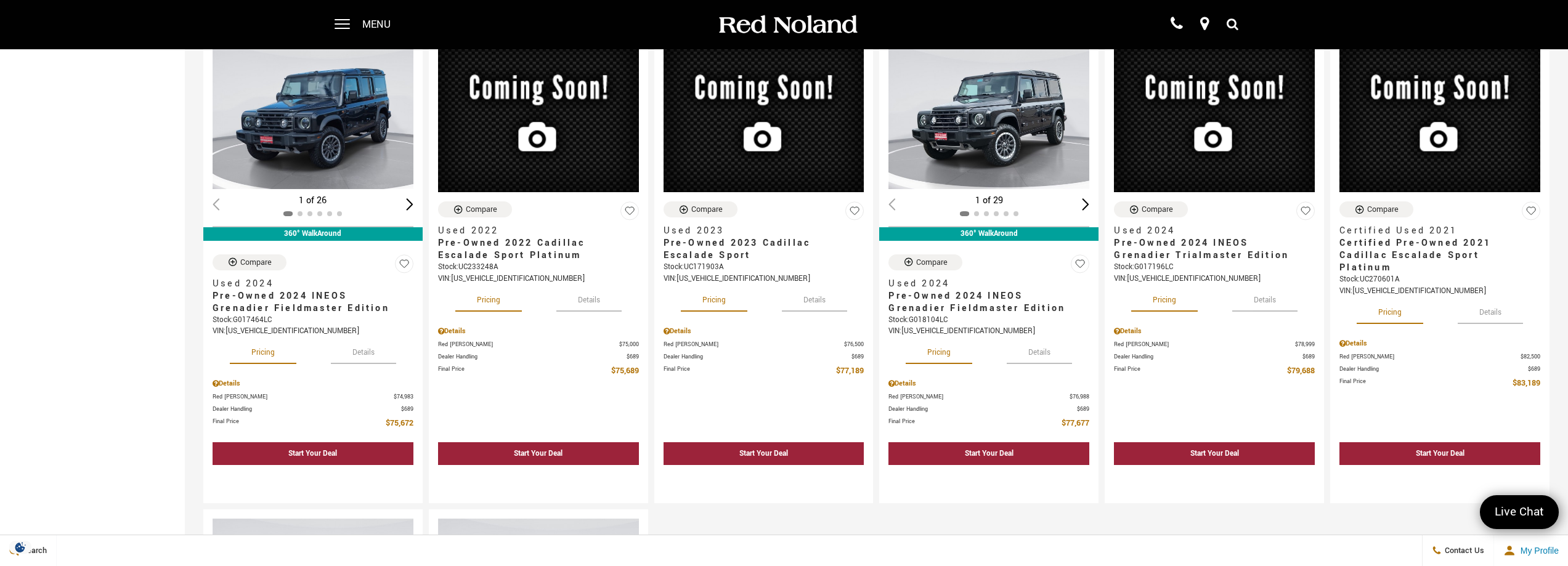
scroll to position [985, 0]
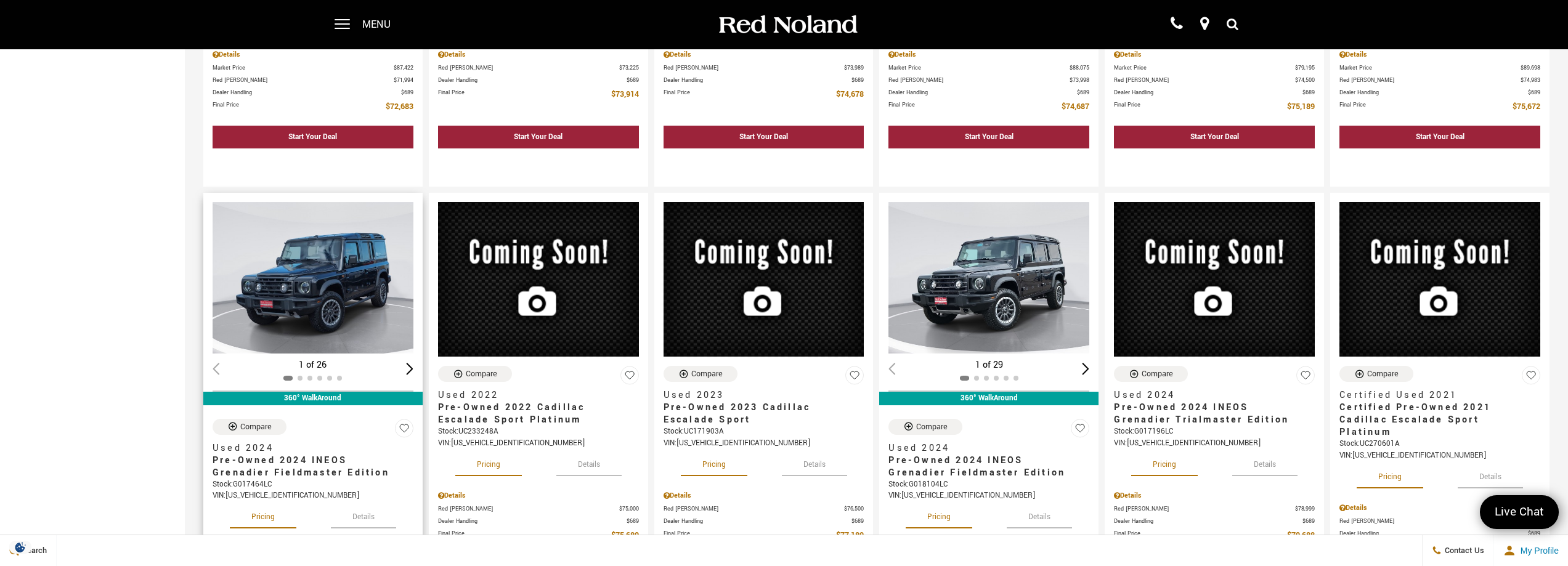
click at [408, 368] on div "Next slide" at bounding box center [410, 368] width 8 height 12
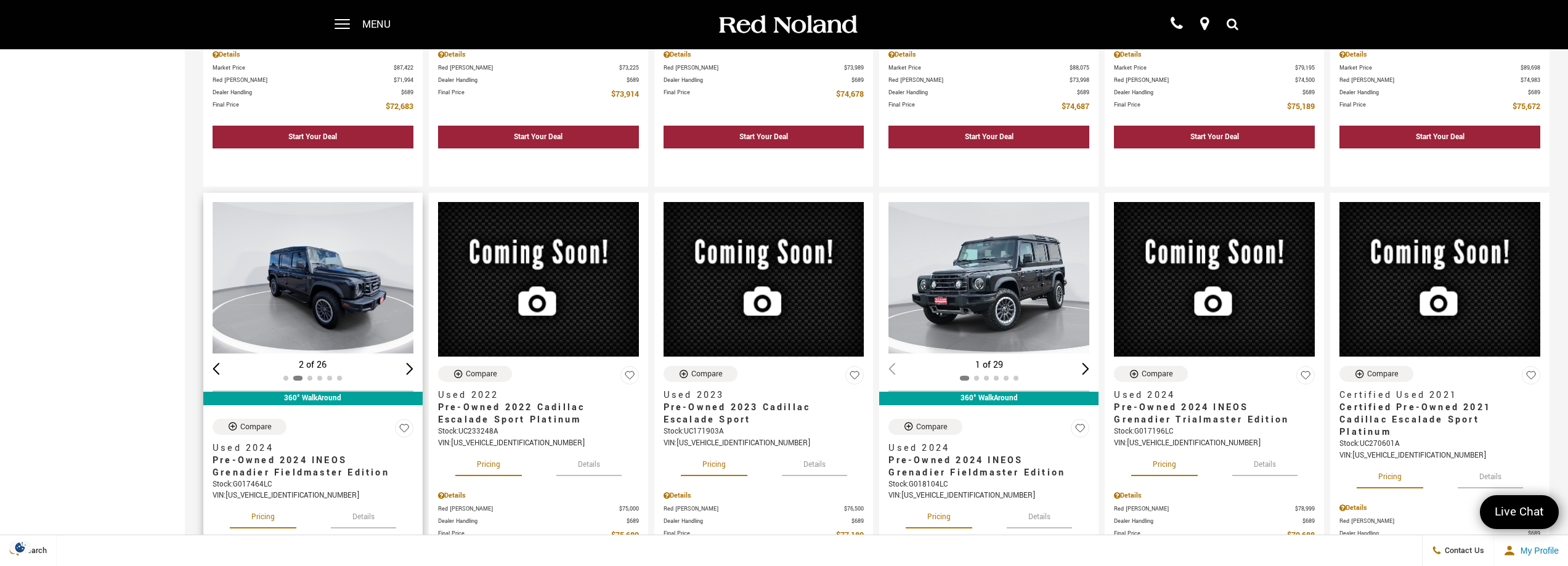
click at [408, 368] on div "Next slide" at bounding box center [410, 368] width 8 height 12
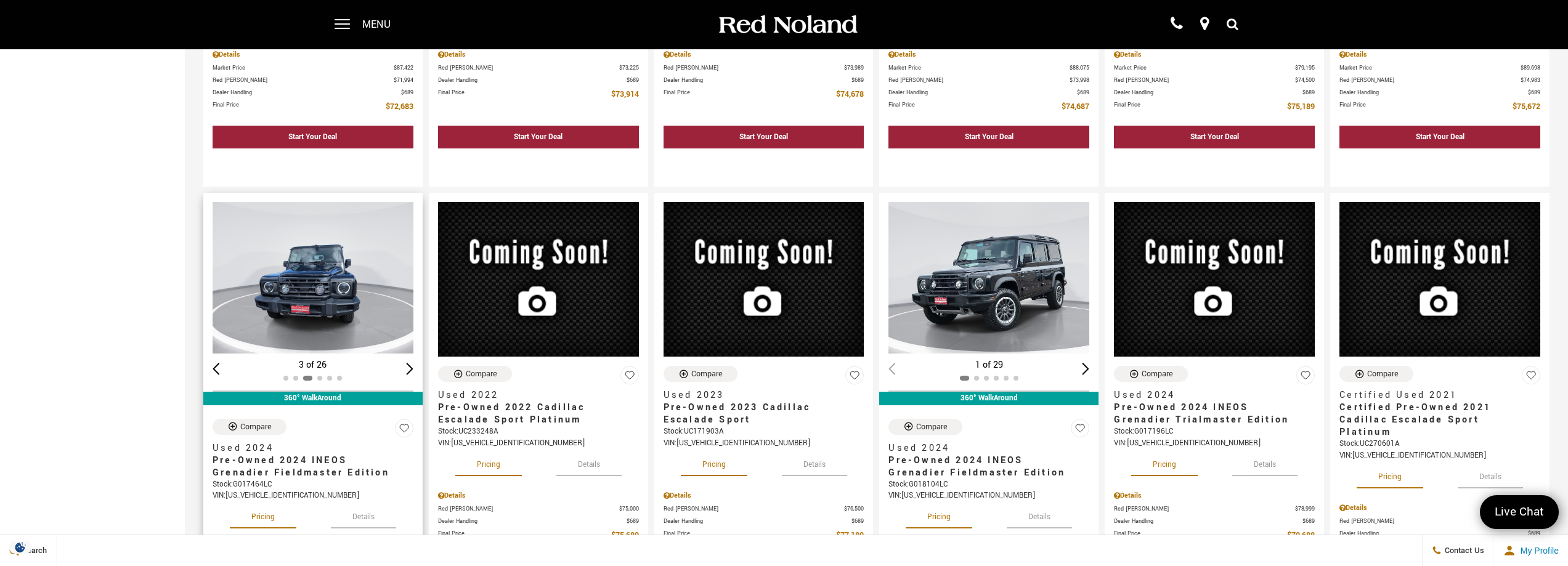
click at [408, 368] on div "Next slide" at bounding box center [410, 368] width 8 height 12
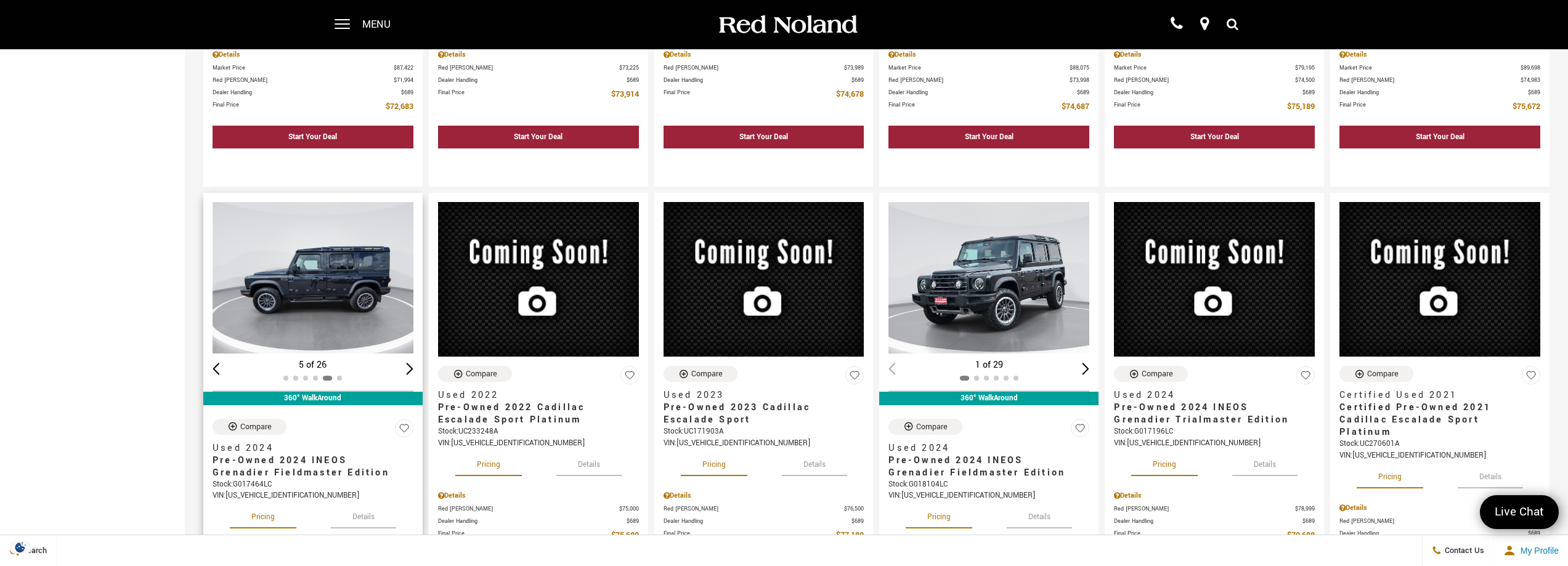
click at [406, 374] on div "Next slide" at bounding box center [410, 368] width 8 height 12
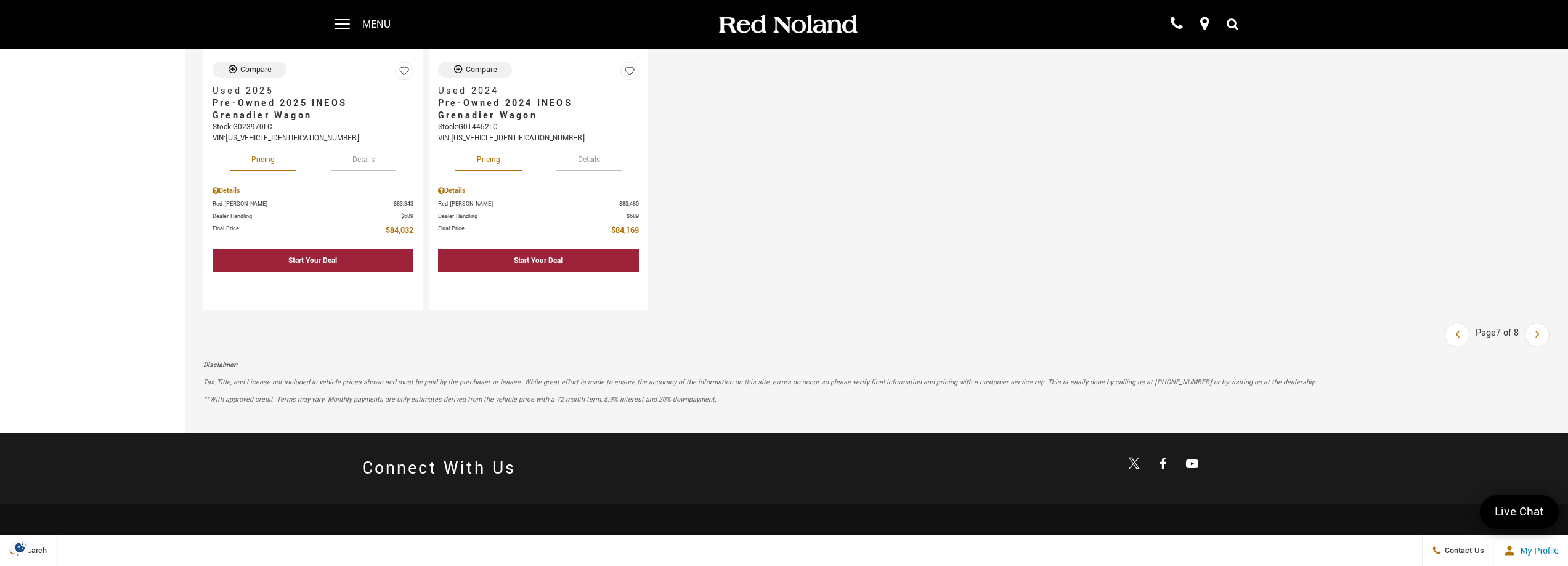
scroll to position [1769, 0]
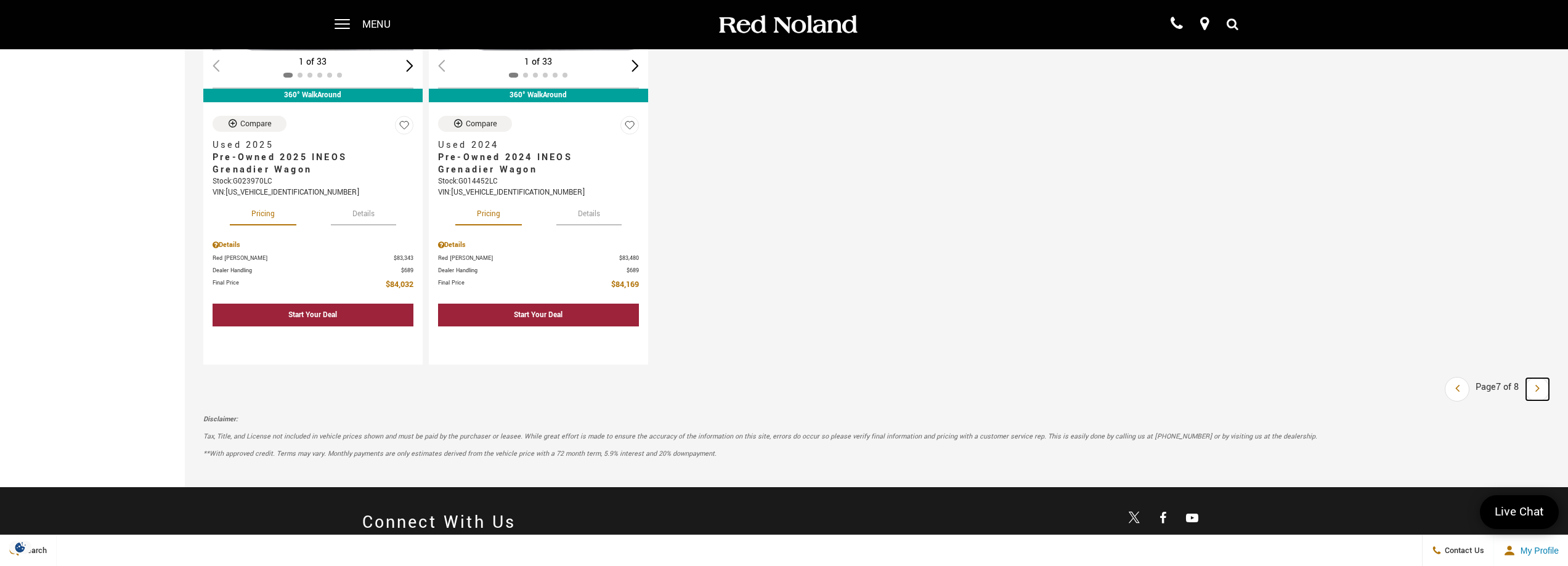
click at [1539, 390] on icon "next page" at bounding box center [1537, 388] width 4 height 20
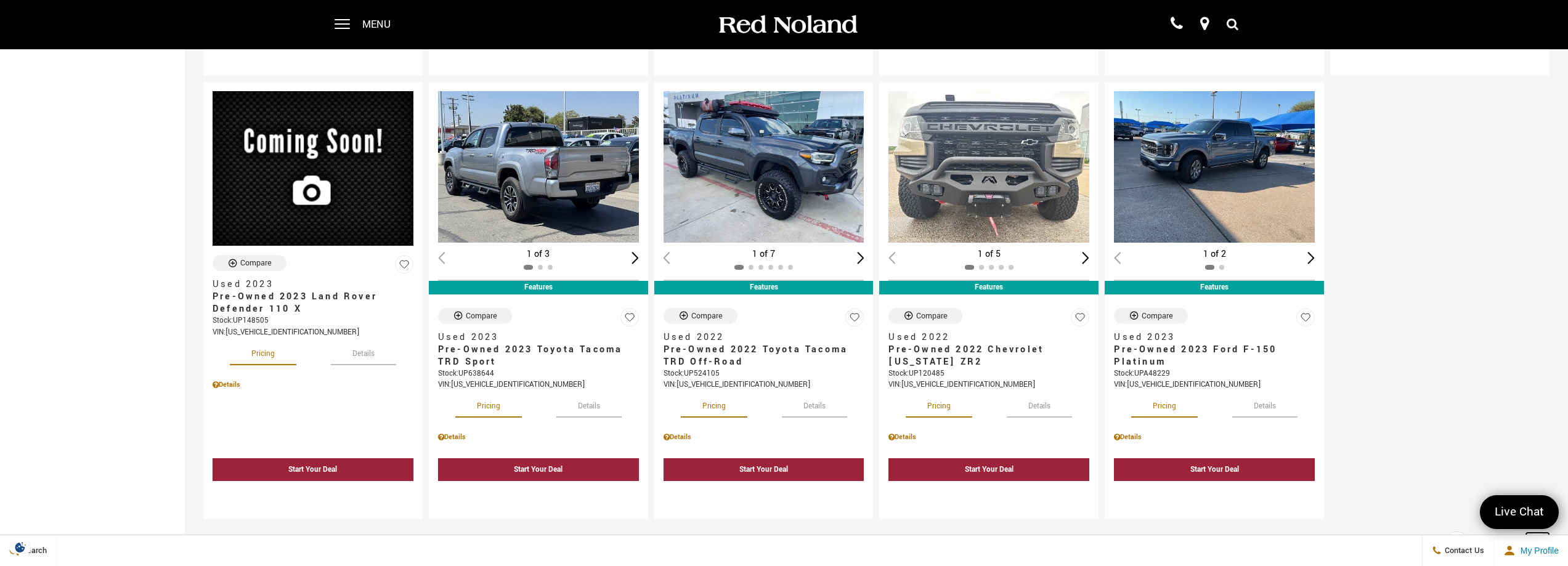
scroll to position [821, 0]
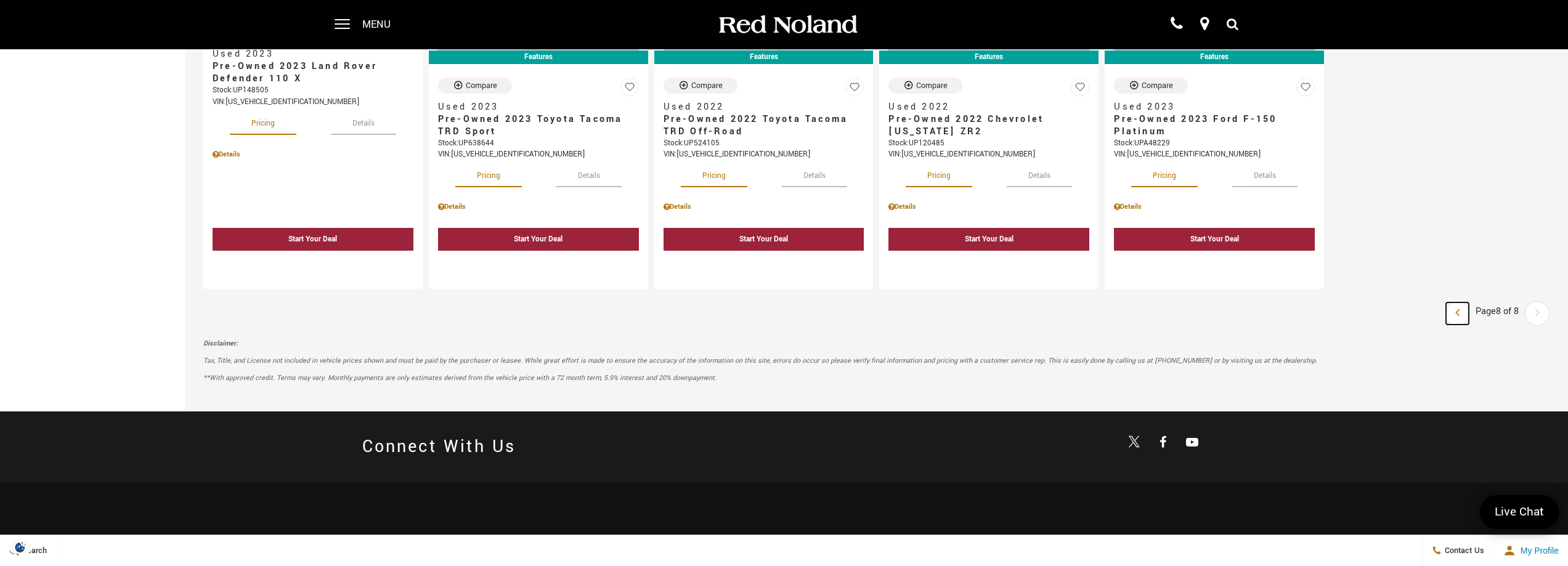
click at [1460, 310] on icon "previous page" at bounding box center [1457, 312] width 4 height 20
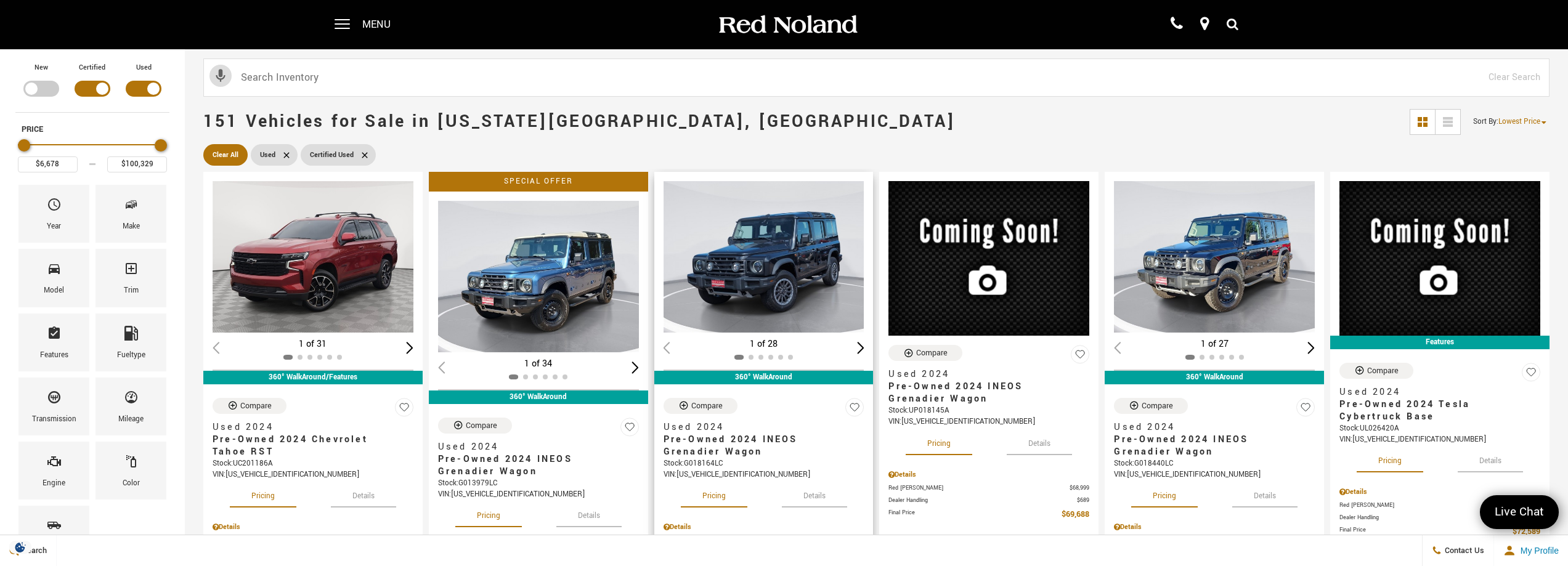
click at [865, 349] on div "Next slide" at bounding box center [861, 347] width 8 height 12
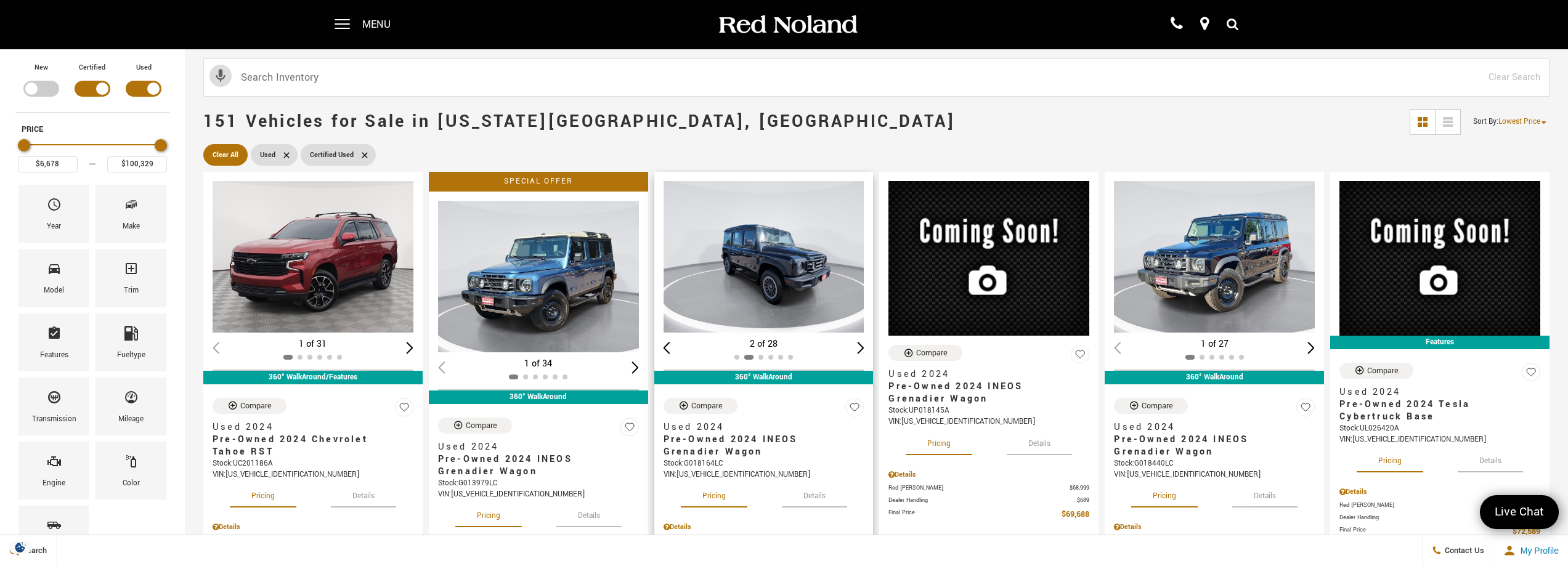
click at [865, 349] on div "Next slide" at bounding box center [861, 347] width 8 height 12
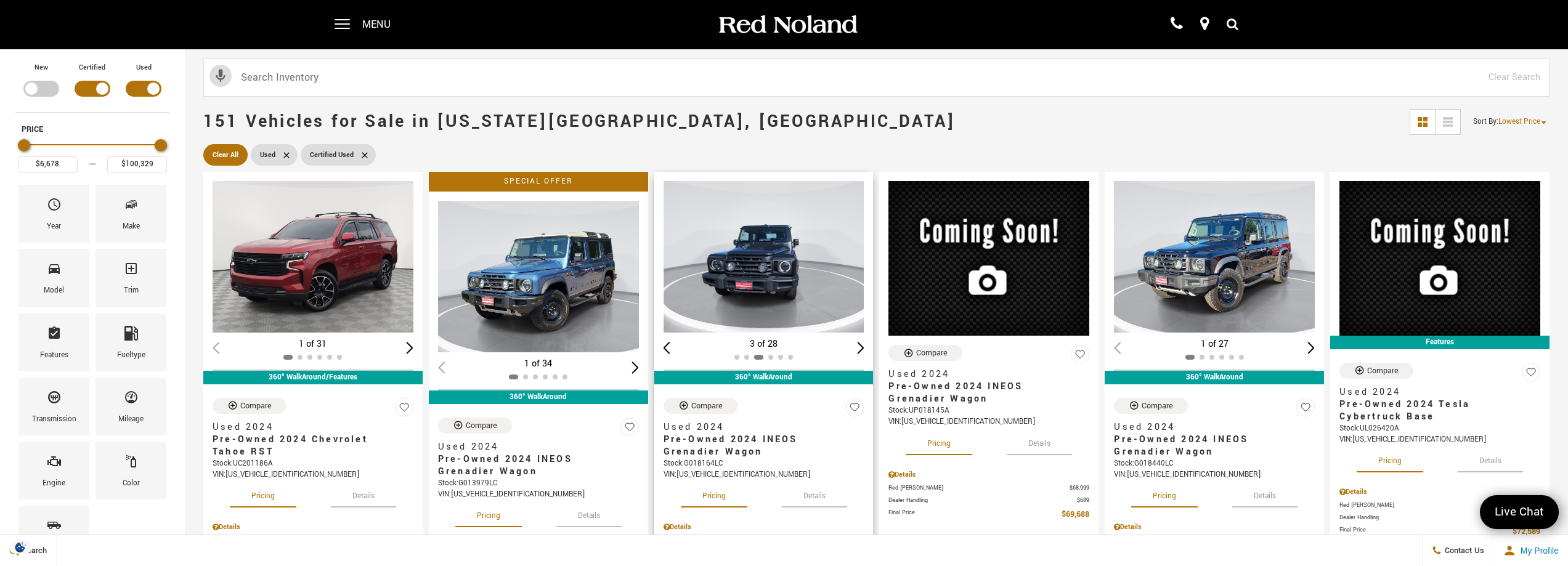
click at [865, 349] on div "Next slide" at bounding box center [861, 347] width 8 height 12
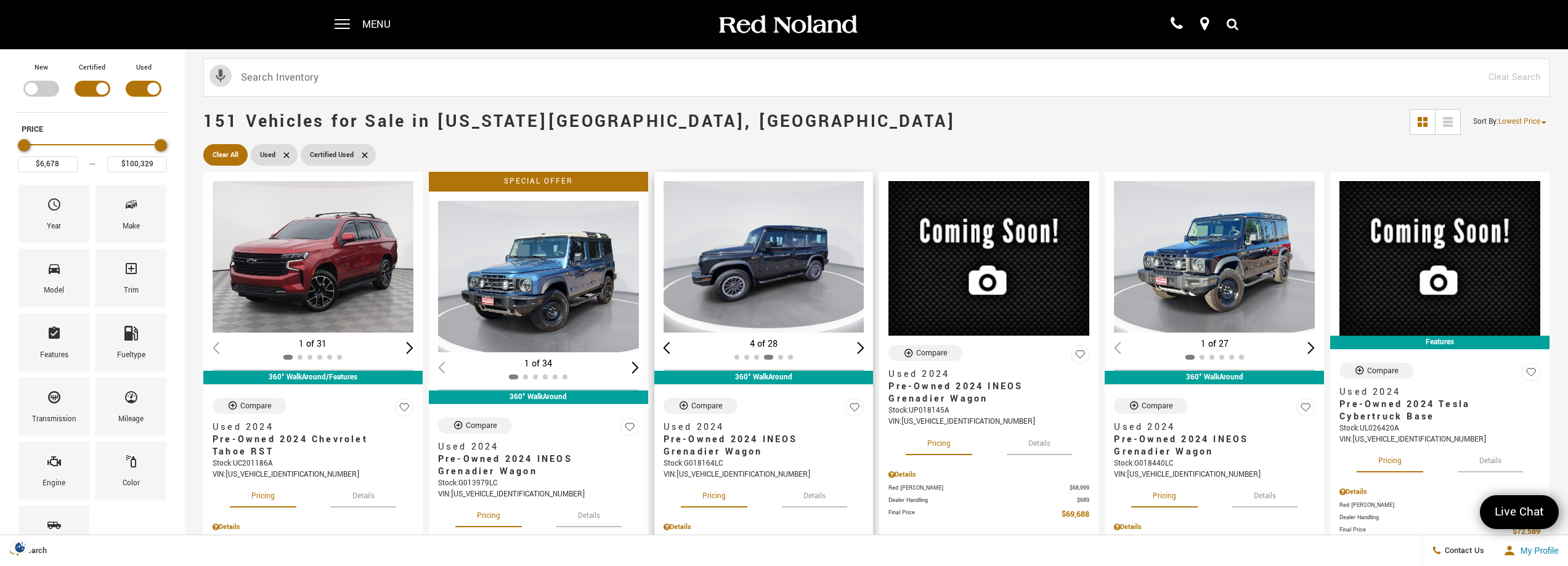
click at [865, 349] on div "Next slide" at bounding box center [861, 347] width 8 height 12
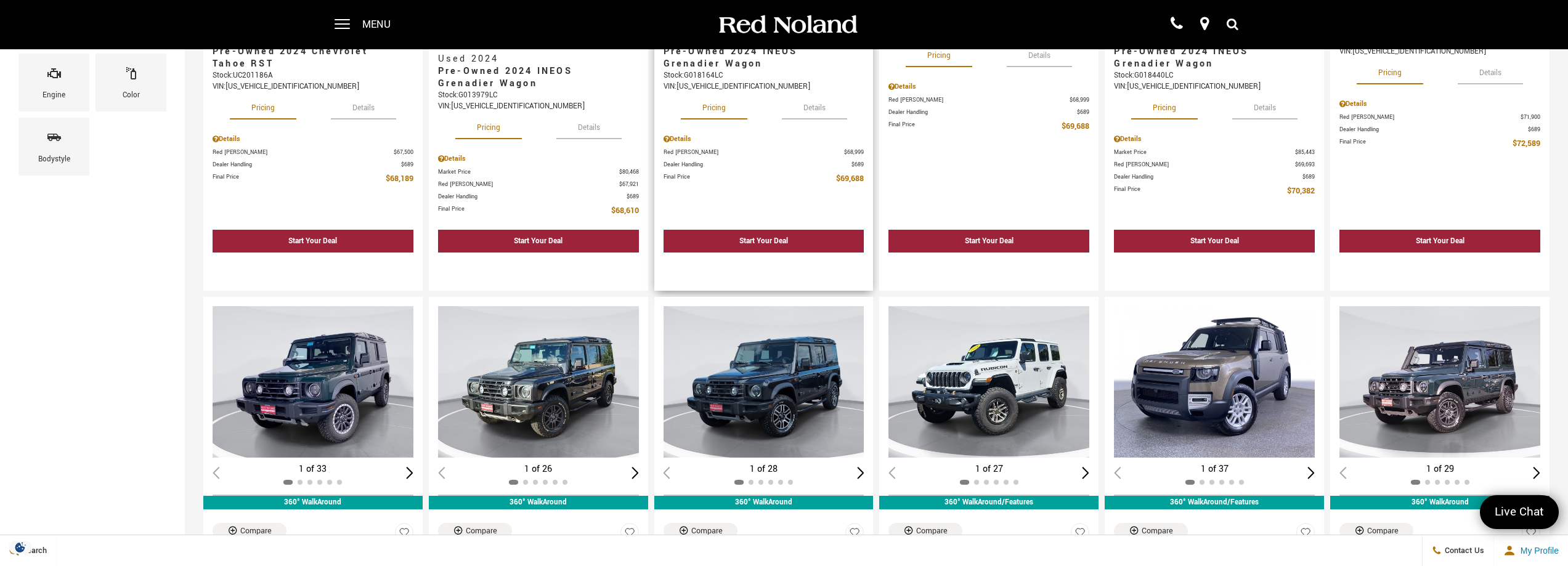
scroll to position [492, 0]
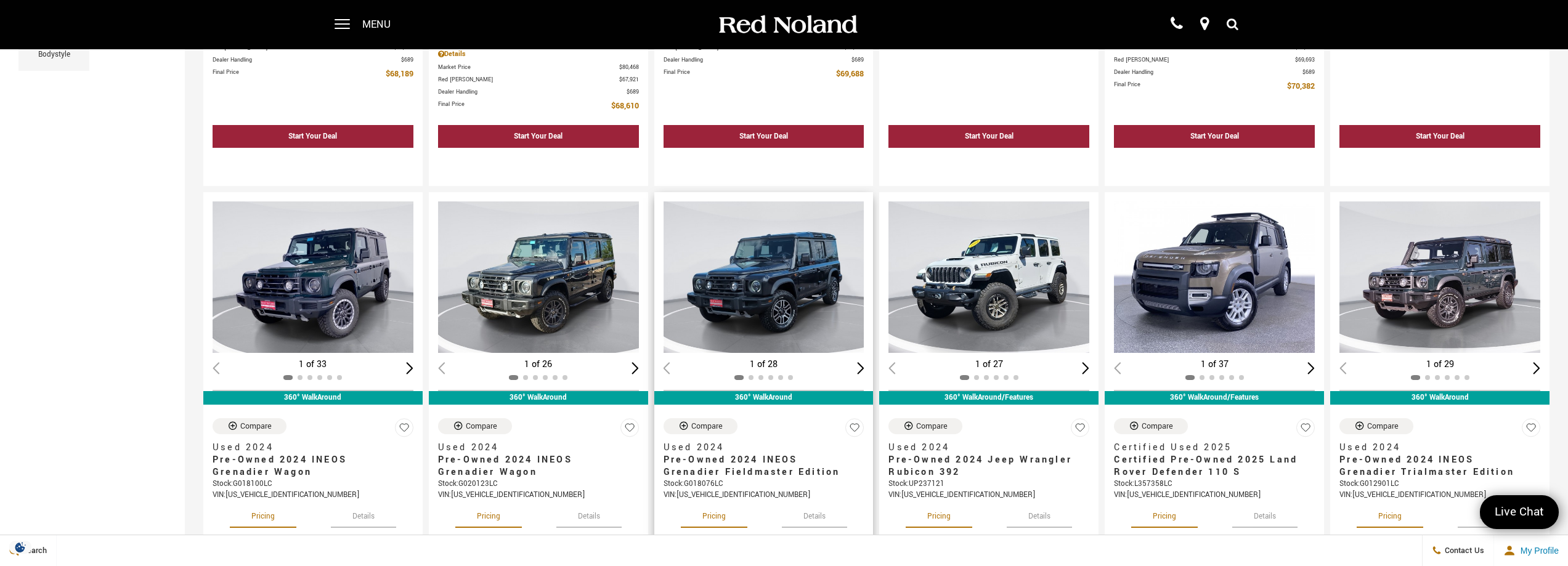
click at [864, 364] on div "Next slide" at bounding box center [861, 368] width 8 height 12
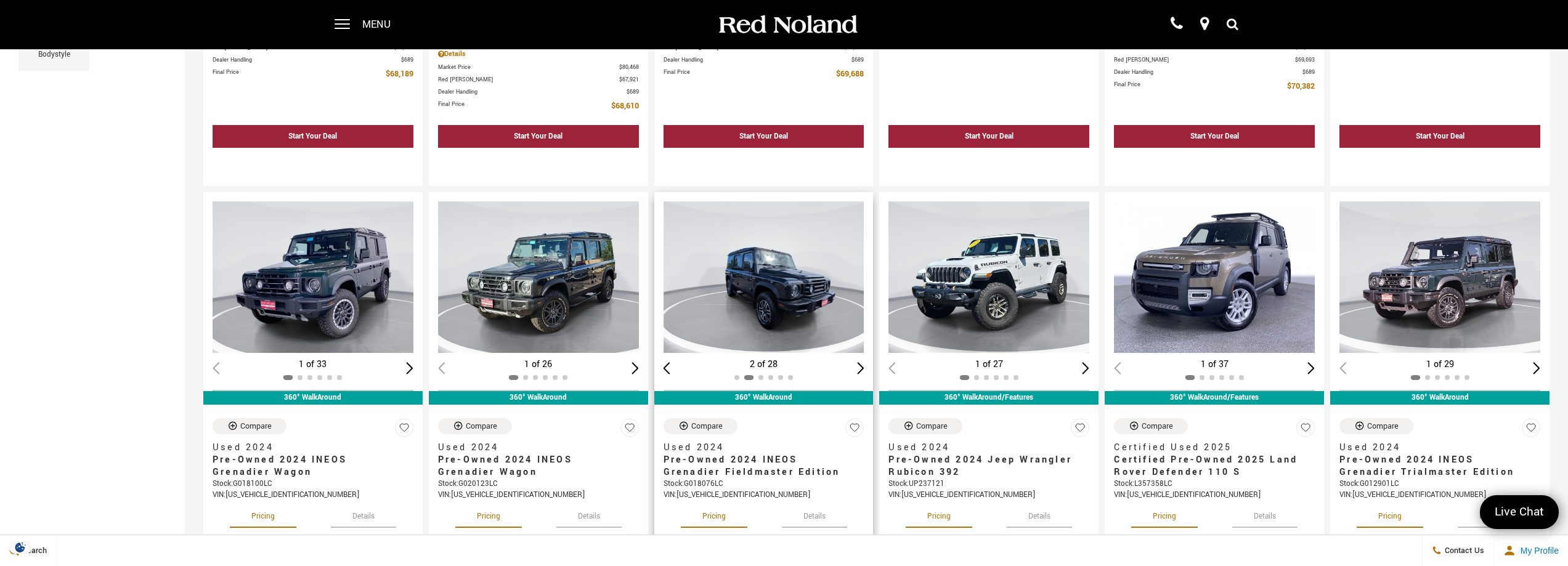
click at [865, 367] on div "Next slide" at bounding box center [861, 368] width 8 height 12
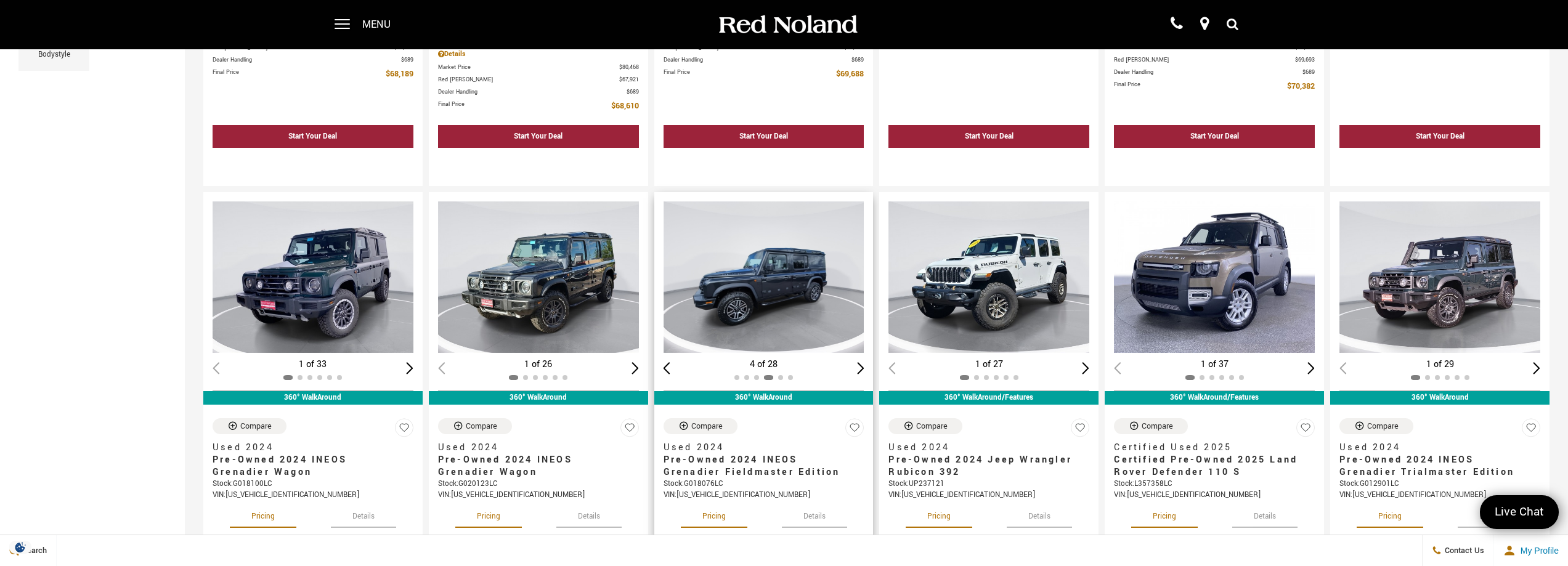
click at [865, 367] on div "Next slide" at bounding box center [861, 368] width 8 height 12
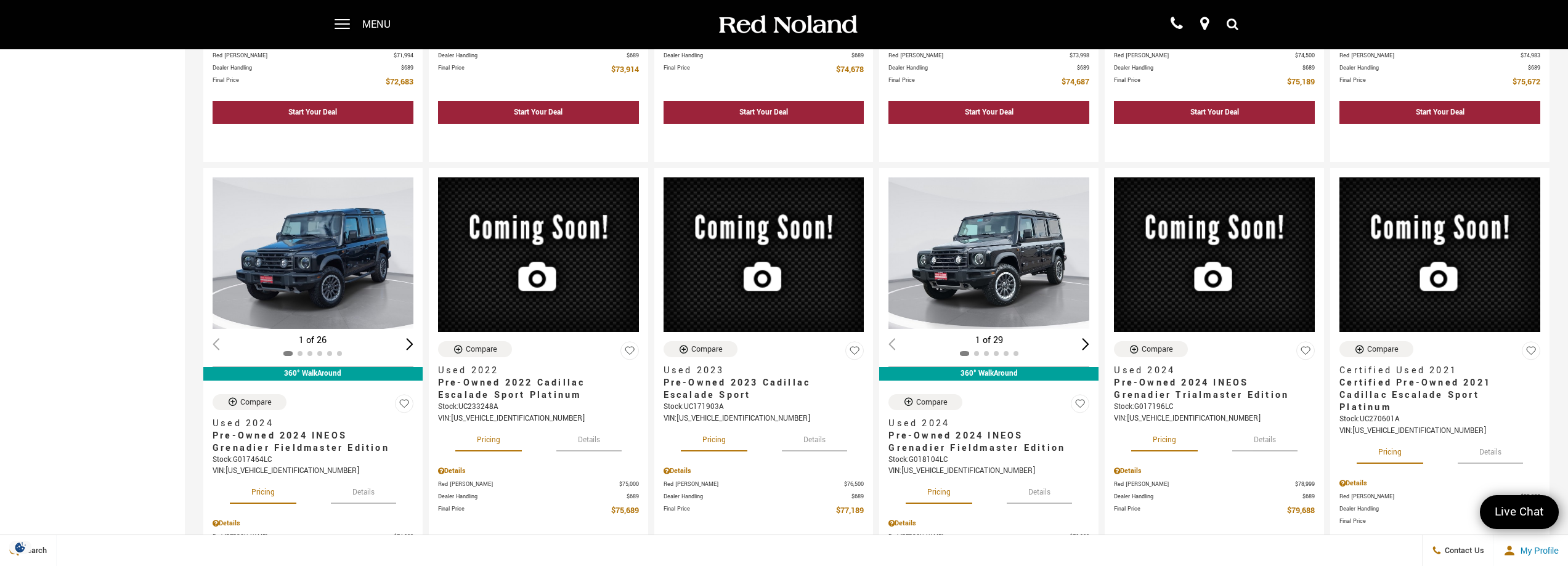
scroll to position [985, 0]
